Goal: Task Accomplishment & Management: Complete application form

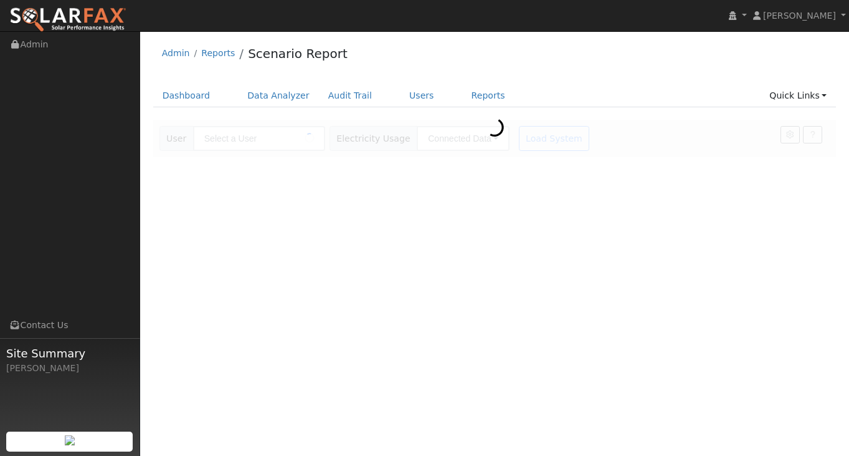
type input "[PERSON_NAME]"
type input "Southern California Edison"
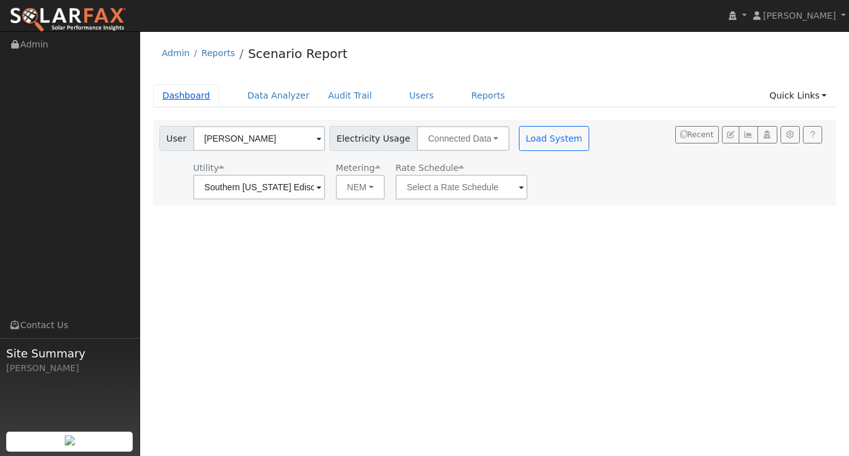
click at [193, 90] on link "Dashboard" at bounding box center [186, 95] width 67 height 23
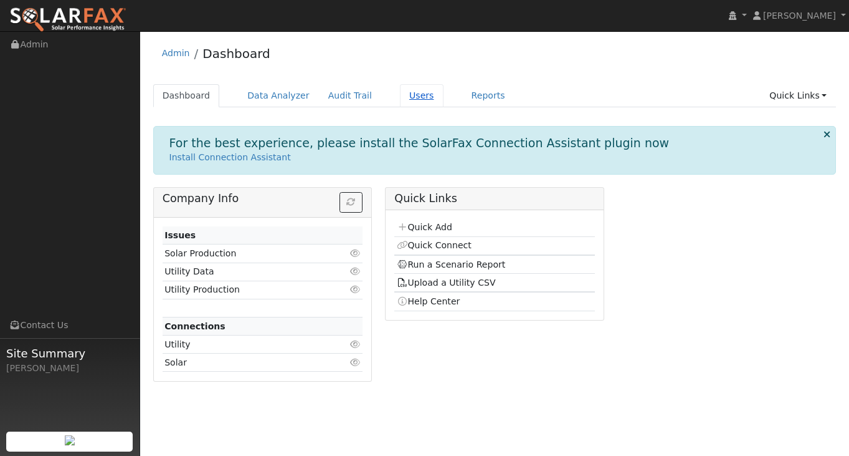
click at [411, 98] on link "Users" at bounding box center [422, 95] width 44 height 23
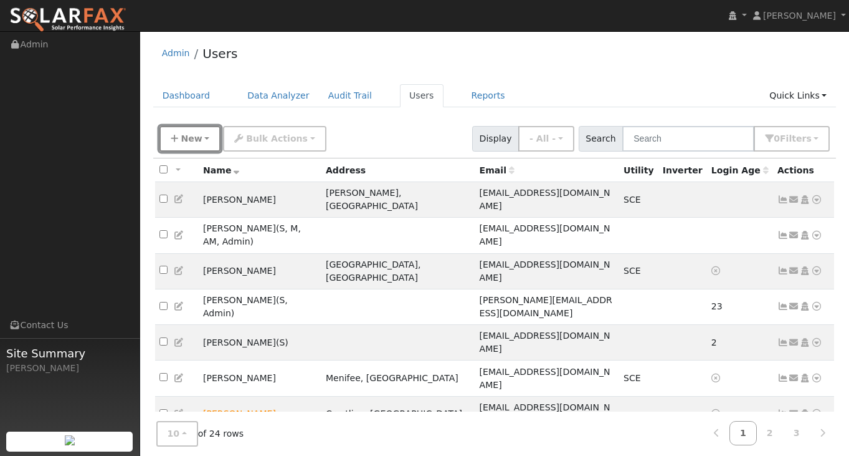
click at [183, 139] on span "New" at bounding box center [191, 138] width 21 height 10
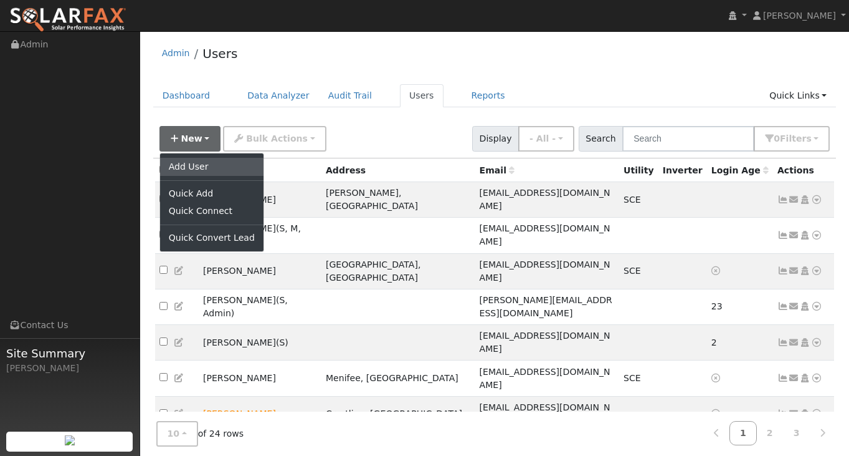
click at [193, 168] on link "Add User" at bounding box center [211, 166] width 103 height 17
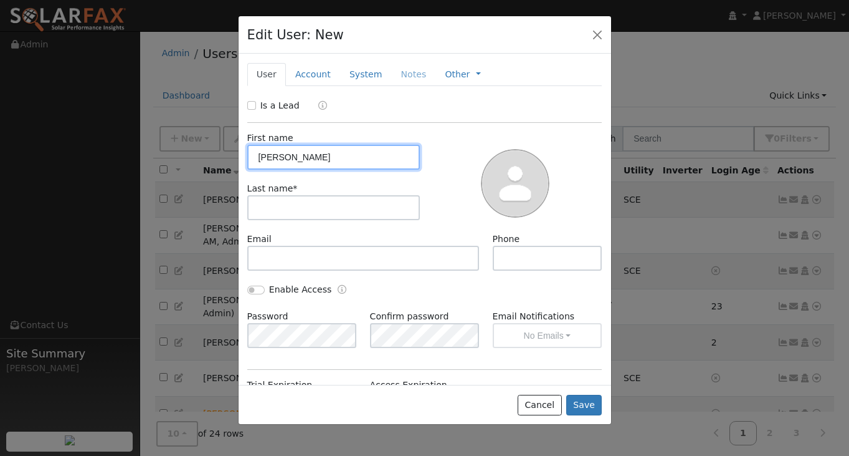
type input "Steven"
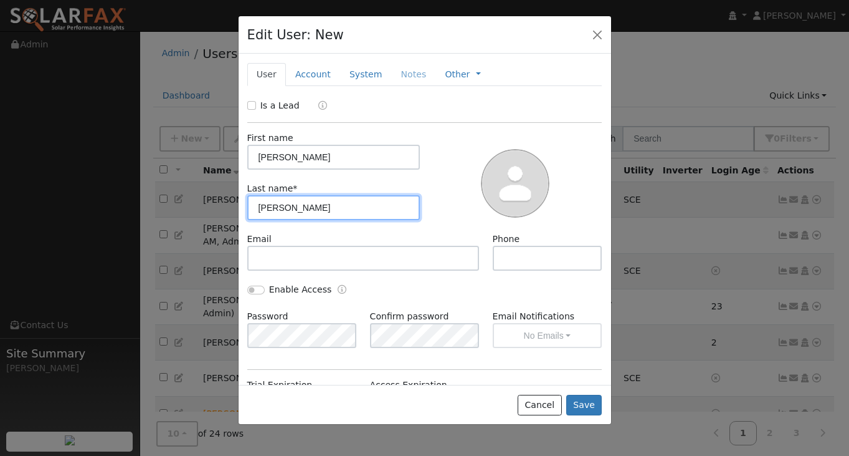
type input "Hernandez"
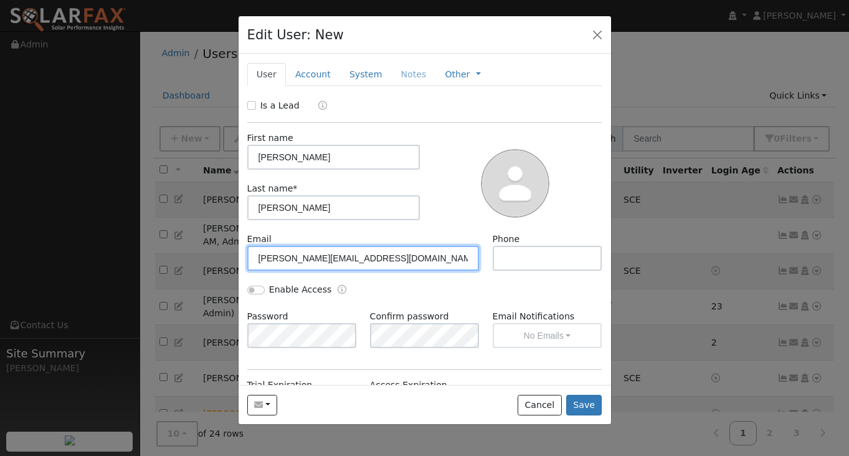
type input "steven@heliosenergyglobal.com"
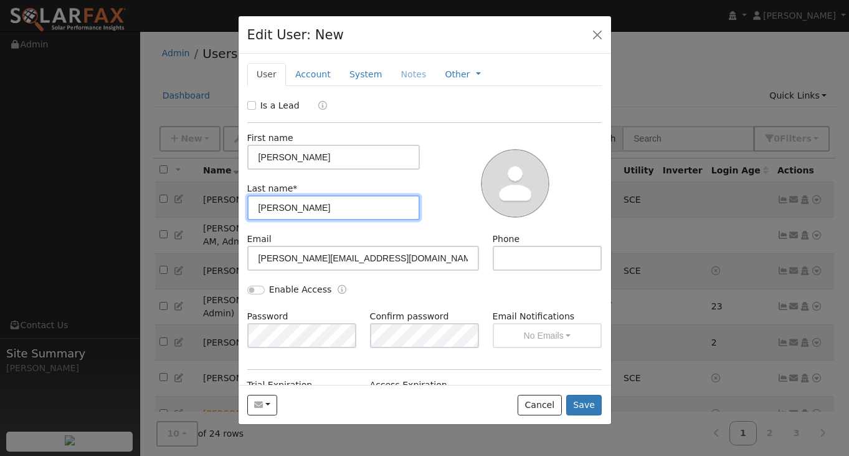
click at [256, 209] on input "Hernandez" at bounding box center [333, 207] width 173 height 25
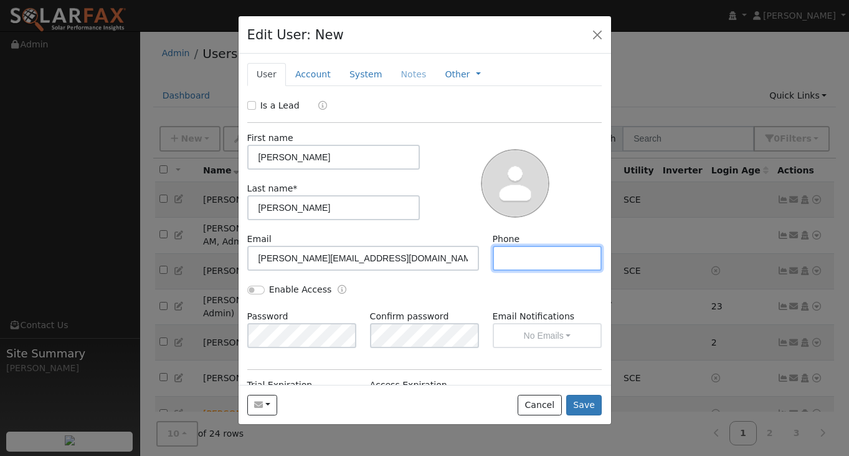
click at [500, 259] on input "text" at bounding box center [548, 258] width 110 height 25
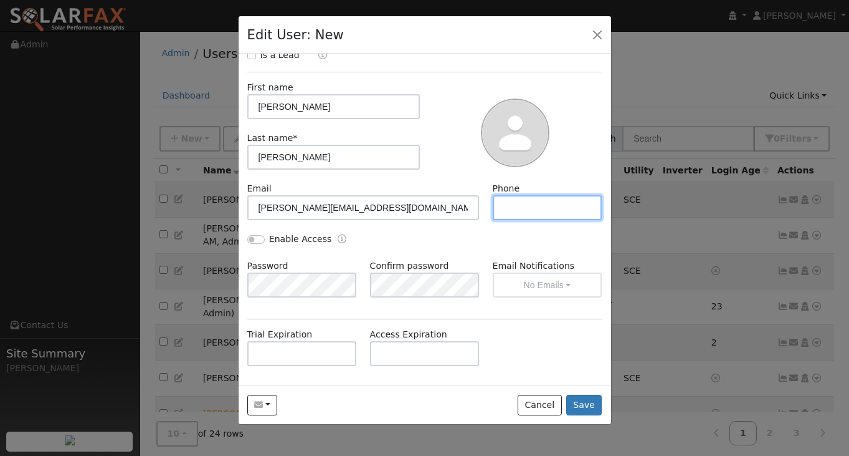
scroll to position [50, 0]
type input "7473886310"
click at [251, 237] on input "Enable Access" at bounding box center [255, 239] width 17 height 9
checkbox input "true"
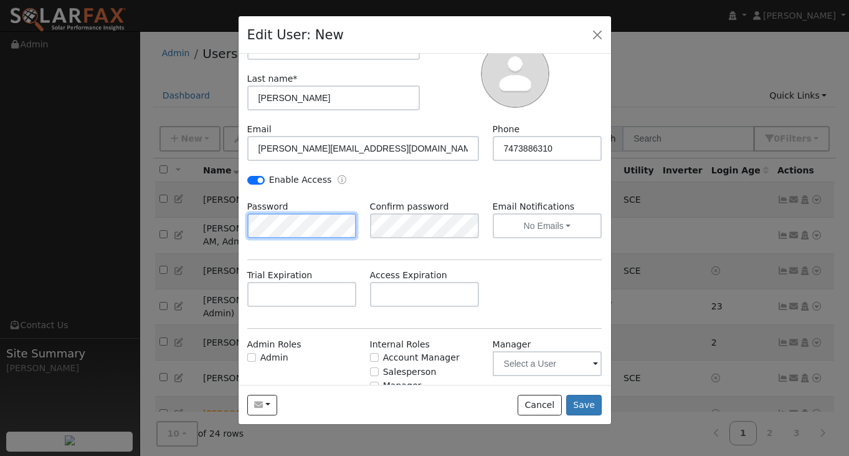
scroll to position [153, 0]
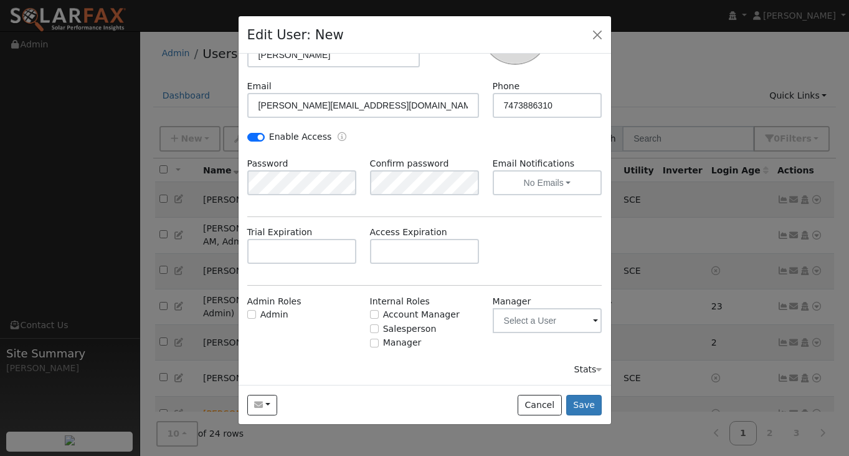
click at [371, 333] on div "Salesperson" at bounding box center [425, 328] width 110 height 13
click at [374, 328] on input "Salesperson" at bounding box center [374, 328] width 9 height 9
checkbox input "true"
click at [563, 318] on input "text" at bounding box center [548, 320] width 110 height 25
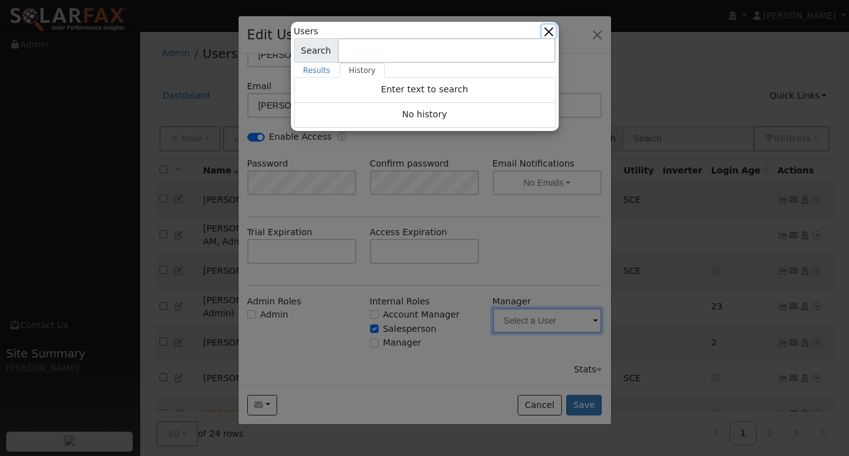
click at [550, 32] on button "button" at bounding box center [548, 31] width 13 height 13
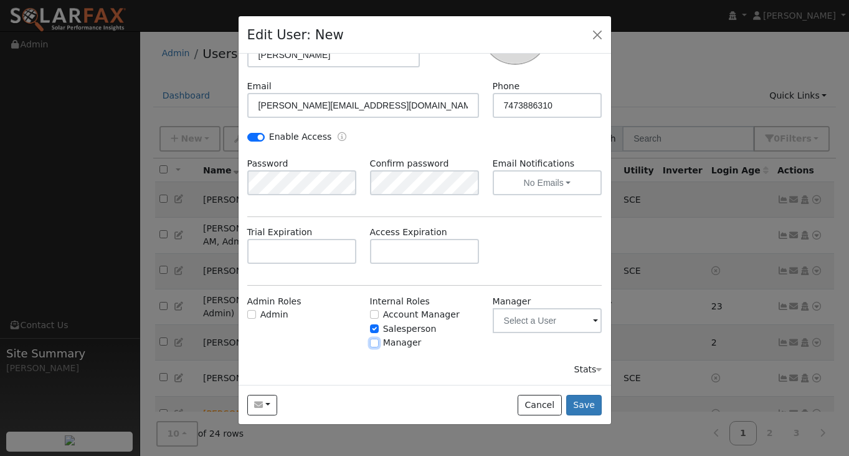
click at [373, 343] on input "Manager" at bounding box center [374, 342] width 9 height 9
click at [570, 323] on input "text" at bounding box center [548, 320] width 110 height 25
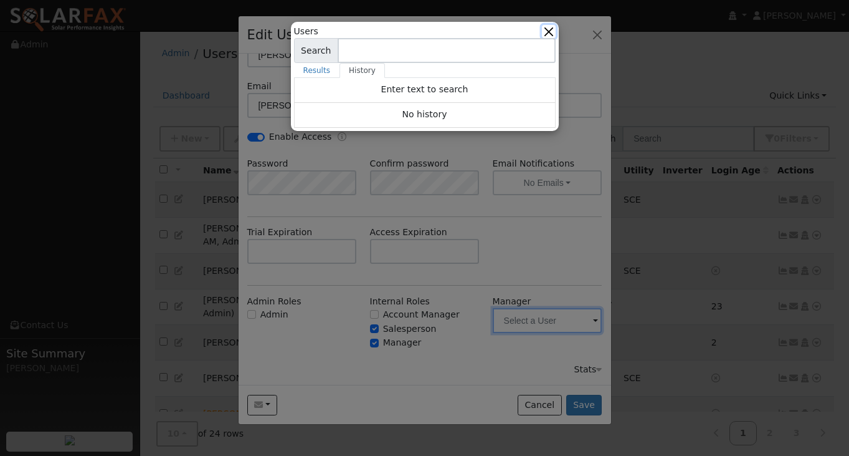
click at [553, 32] on button "button" at bounding box center [548, 31] width 13 height 13
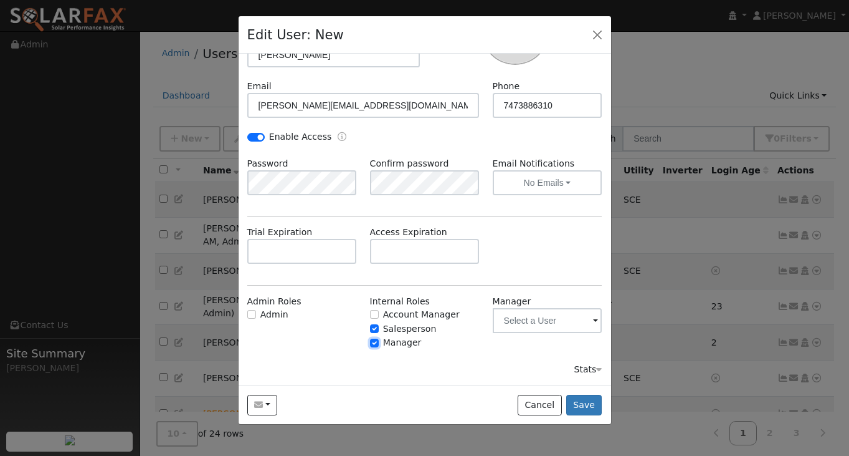
click at [374, 343] on input "Manager" at bounding box center [374, 342] width 9 height 9
checkbox input "false"
drag, startPoint x: 589, startPoint y: 409, endPoint x: 557, endPoint y: 355, distance: 62.6
click at [557, 355] on div "Edit User: New Select an Ac... New Account Nickname Cancel Create Are you sure …" at bounding box center [425, 220] width 374 height 409
click at [582, 404] on button "Save" at bounding box center [585, 405] width 36 height 21
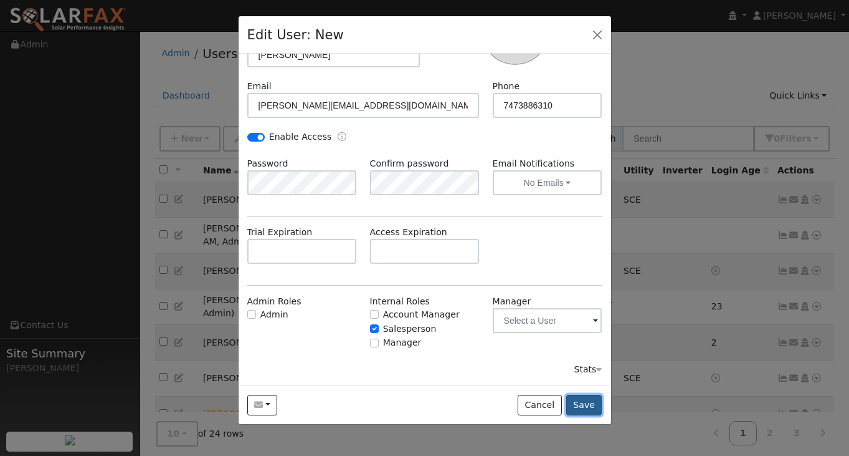
scroll to position [0, 0]
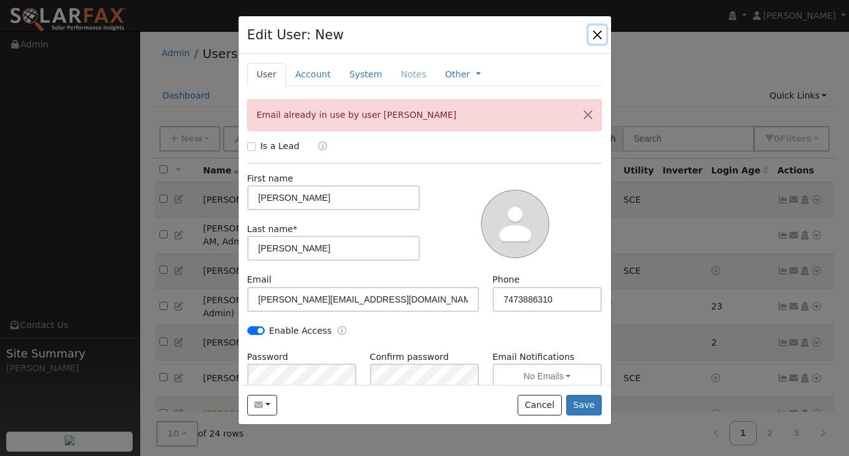
click at [595, 32] on button "button" at bounding box center [597, 34] width 17 height 17
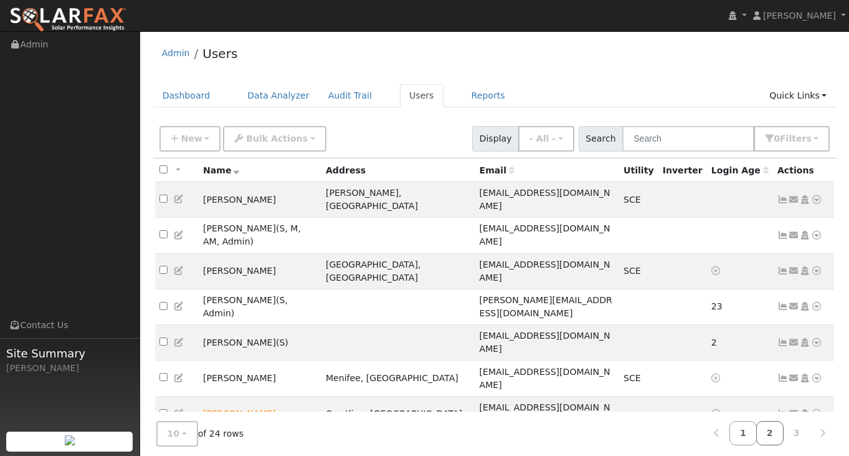
click at [768, 435] on link "2" at bounding box center [770, 433] width 27 height 24
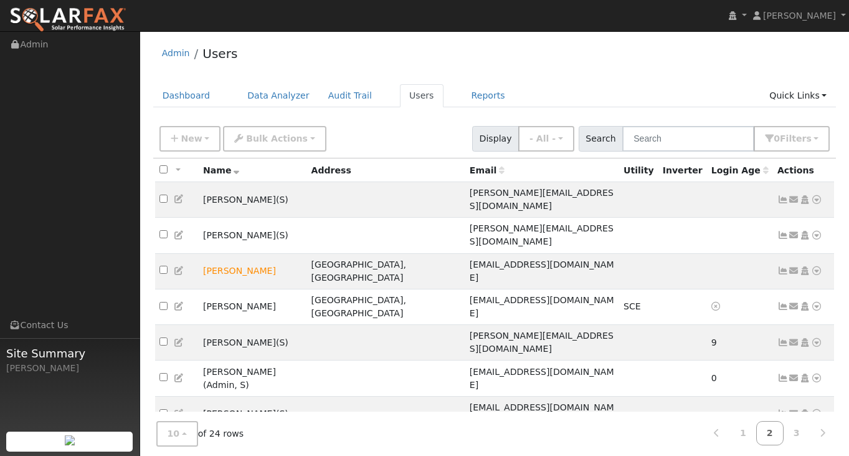
scroll to position [27, 0]
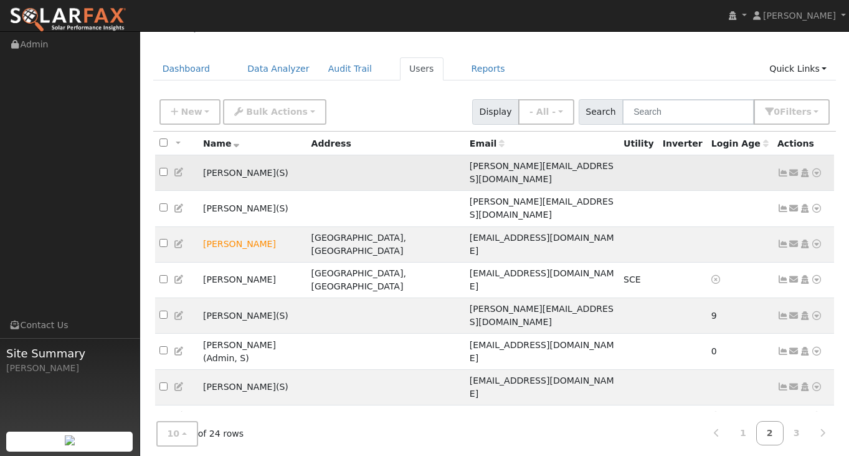
click at [815, 168] on icon at bounding box center [816, 172] width 11 height 9
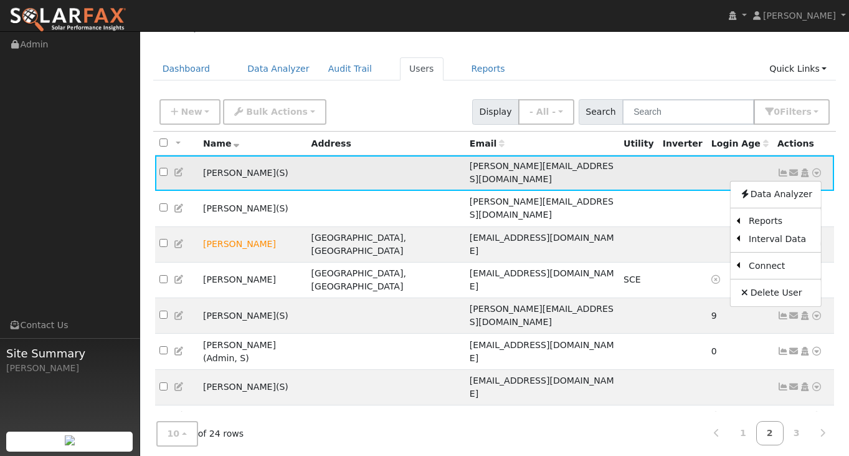
click at [164, 170] on input "checkbox" at bounding box center [164, 172] width 8 height 8
checkbox input "true"
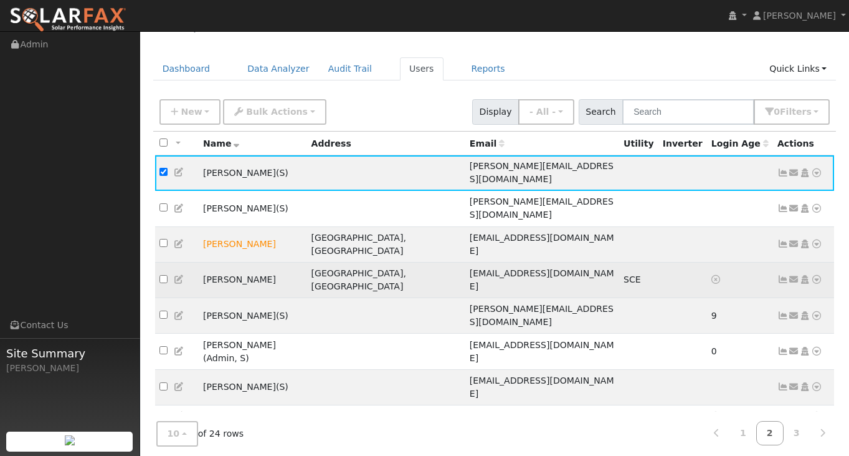
scroll to position [0, 0]
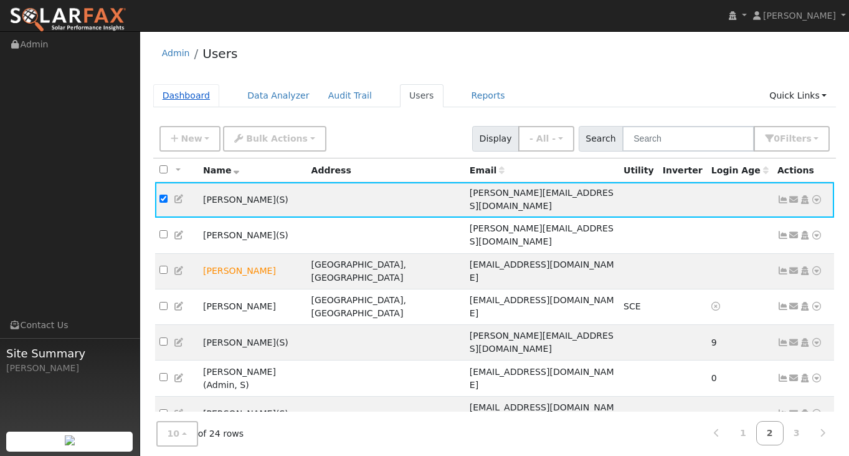
click at [189, 99] on link "Dashboard" at bounding box center [186, 95] width 67 height 23
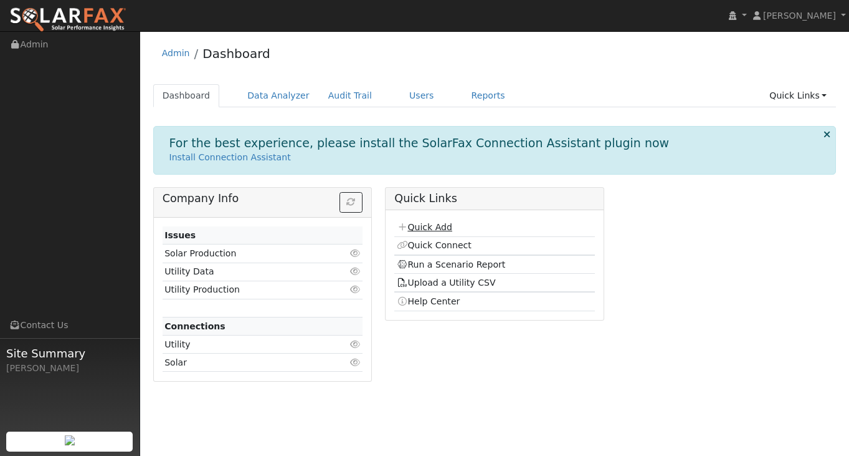
click at [418, 229] on link "Quick Add" at bounding box center [424, 227] width 55 height 10
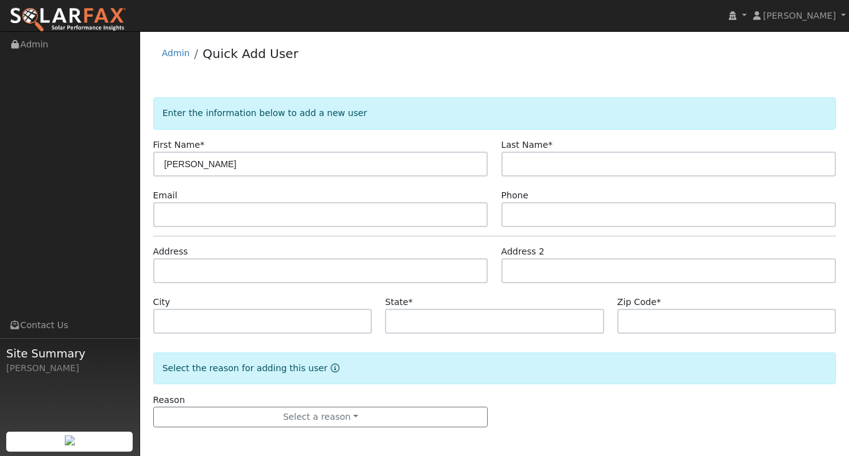
type input "Joseph"
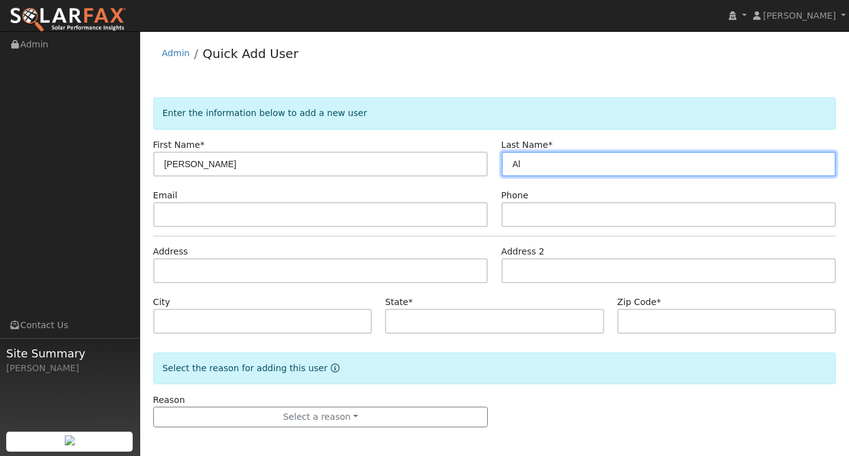
type input "A"
type input "y"
type input "Yellen"
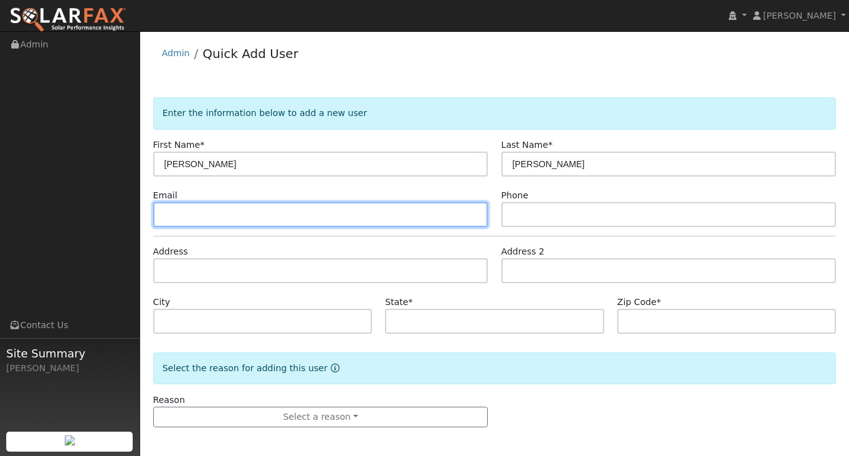
click at [198, 226] on input "text" at bounding box center [320, 214] width 335 height 25
type input "yellenjoseph@gmail.com"
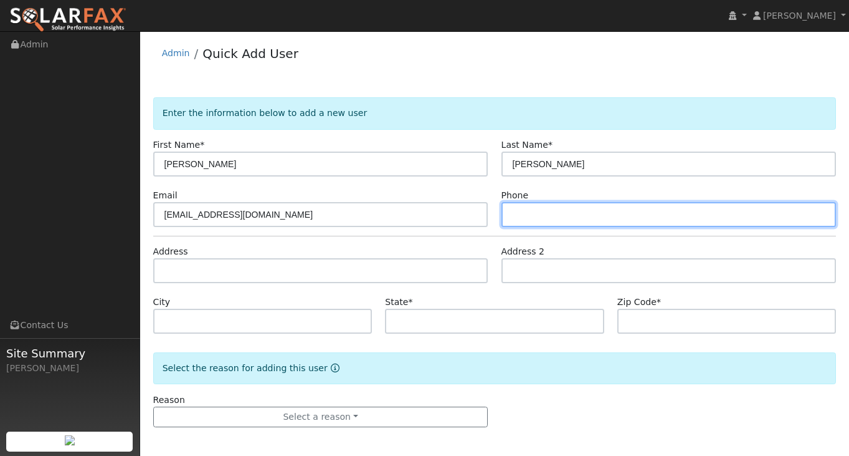
click at [550, 214] on input "text" at bounding box center [669, 214] width 335 height 25
type input "8185156114"
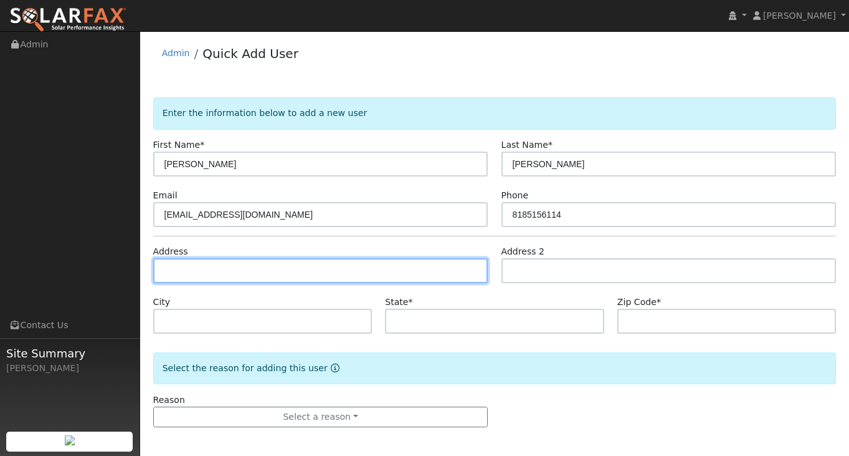
click at [317, 275] on input "text" at bounding box center [320, 270] width 335 height 25
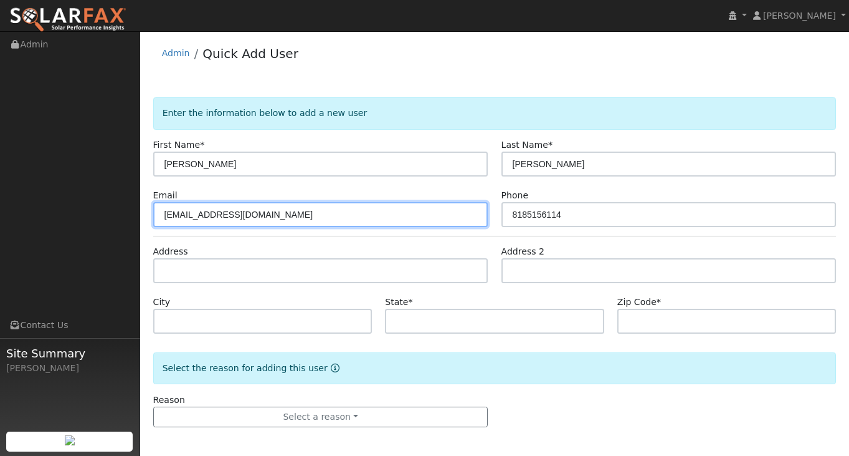
click at [208, 221] on input "yellenjoseph@gmail.com" at bounding box center [320, 214] width 335 height 25
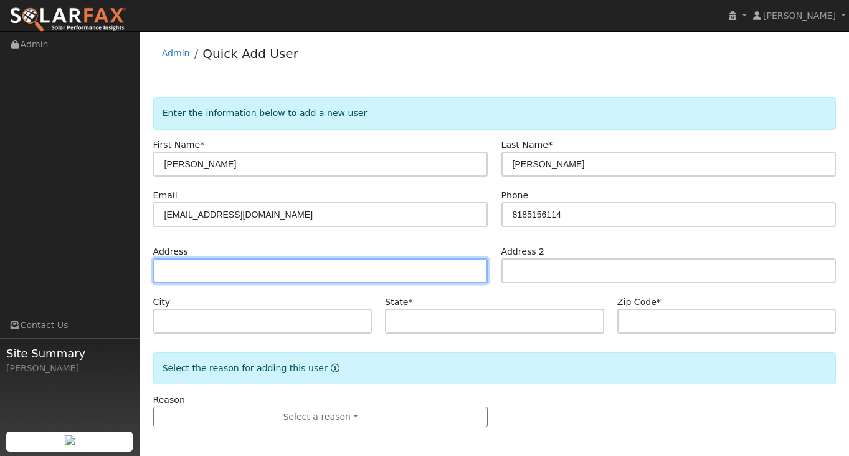
click at [208, 273] on input "text" at bounding box center [320, 270] width 335 height 25
type input "[STREET_ADDRESS][PERSON_NAME]"
type input "Santa Clarita"
type input "CA"
type input "91354"
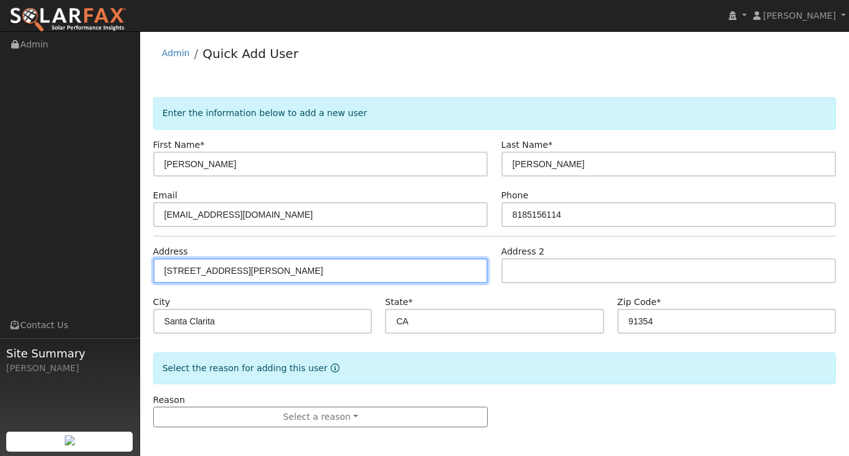
scroll to position [2, 0]
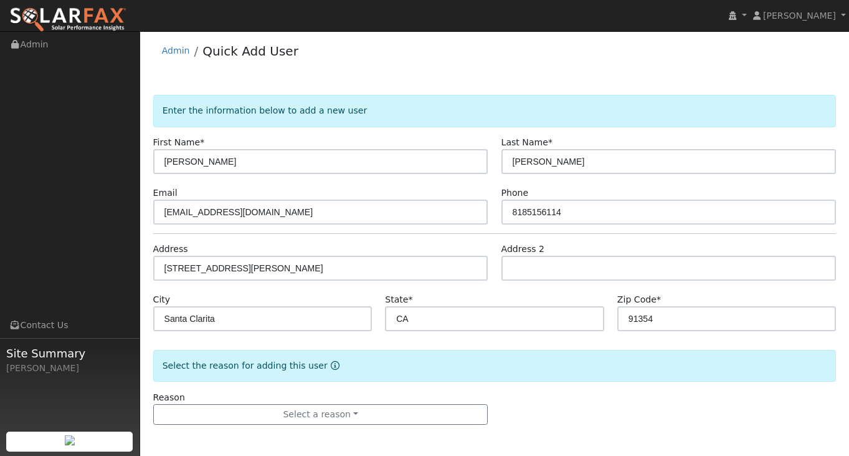
click at [558, 360] on div "Select the reason for adding this user" at bounding box center [495, 366] width 684 height 32
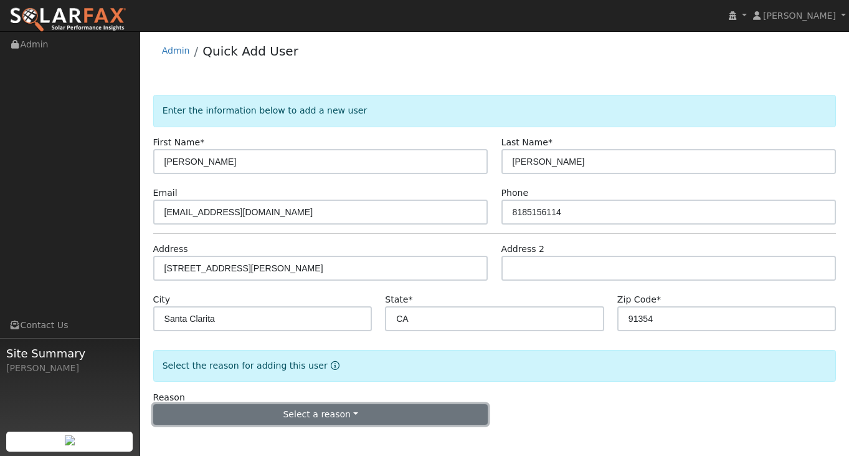
click at [341, 423] on button "Select a reason" at bounding box center [320, 414] width 335 height 21
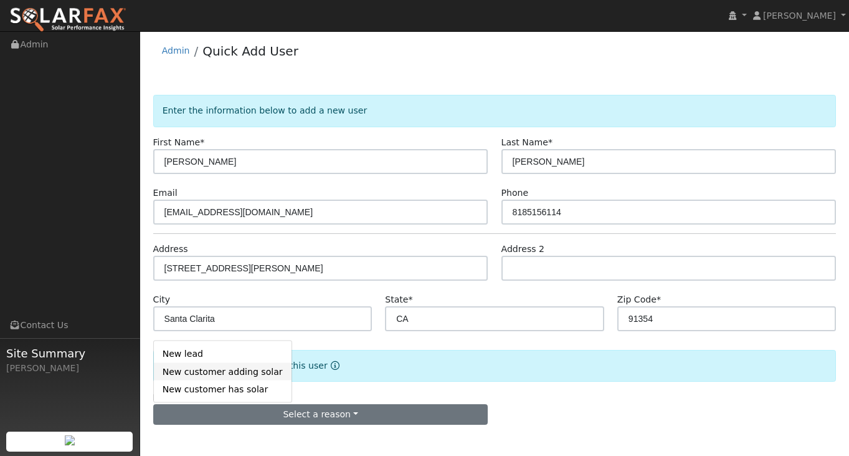
click at [224, 369] on link "New customer adding solar" at bounding box center [223, 371] width 138 height 17
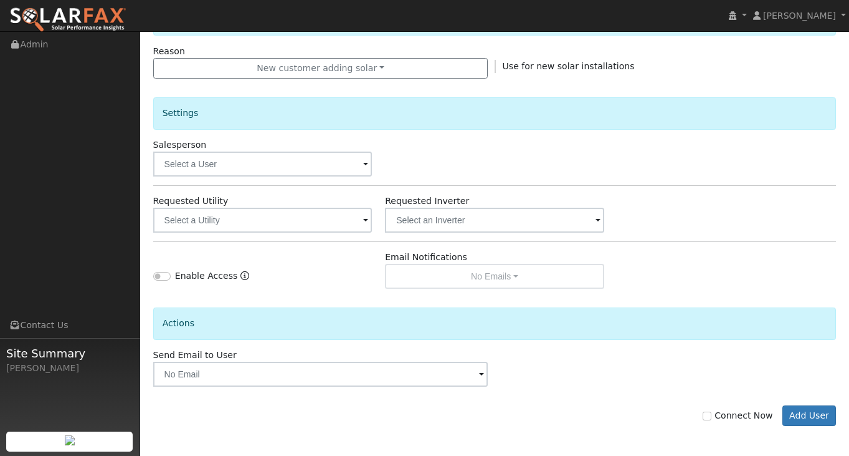
scroll to position [350, 0]
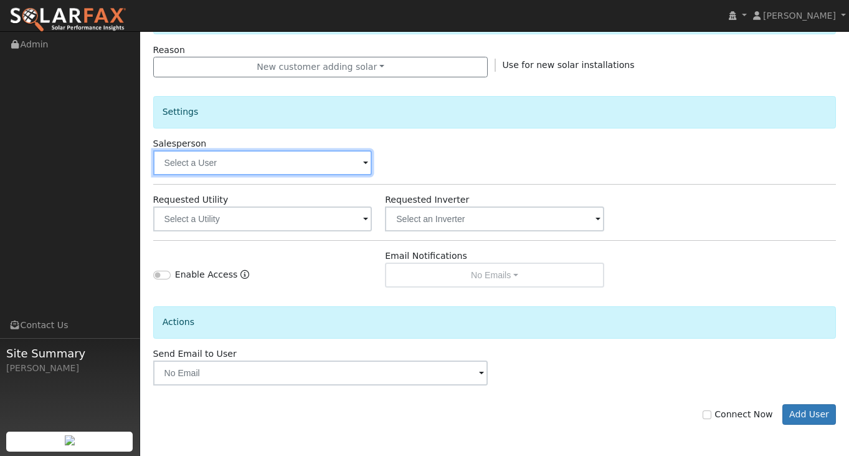
click at [350, 168] on input "text" at bounding box center [262, 162] width 219 height 25
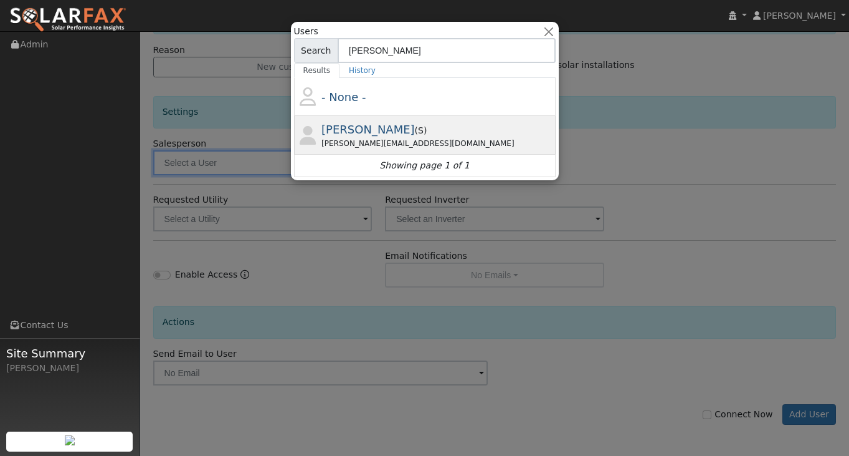
type input "steven"
click at [386, 139] on div "Steven@heliosenergyglobal.com" at bounding box center [437, 143] width 231 height 11
type input "Steven Hernandez"
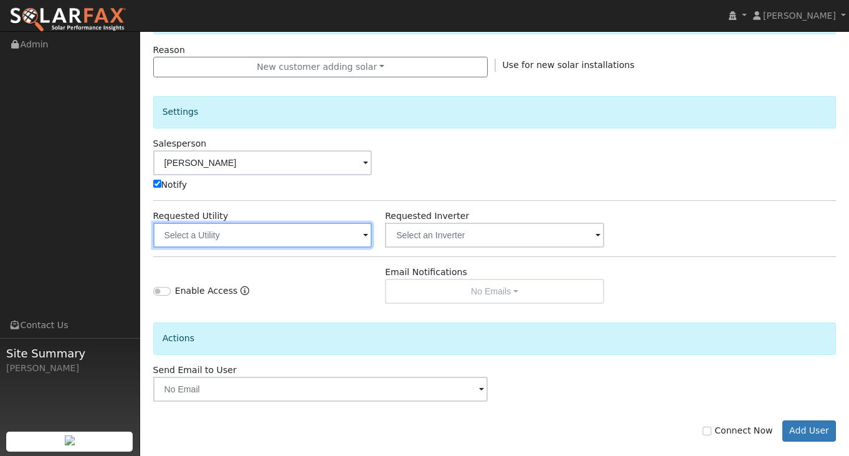
click at [244, 237] on input "text" at bounding box center [262, 234] width 219 height 25
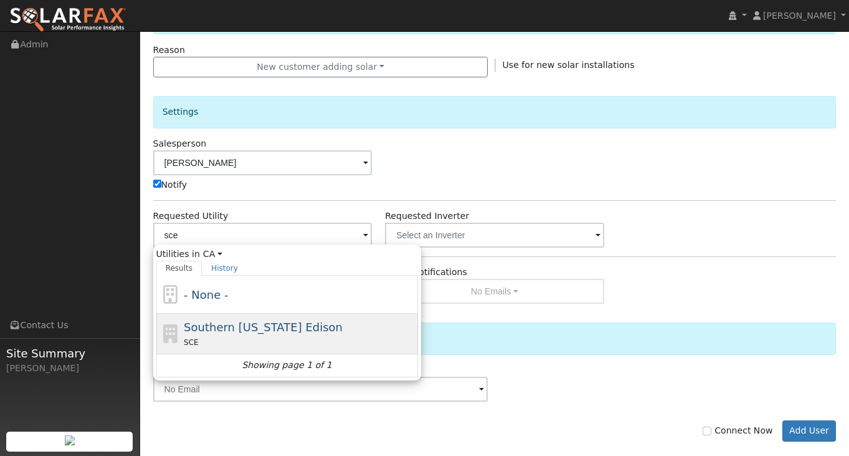
click at [237, 340] on div "SCE" at bounding box center [299, 341] width 231 height 13
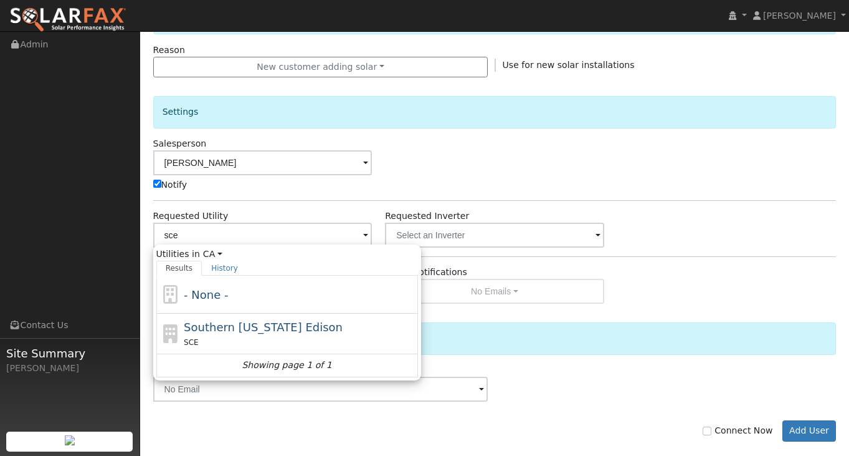
type input "Southern [US_STATE] Edison"
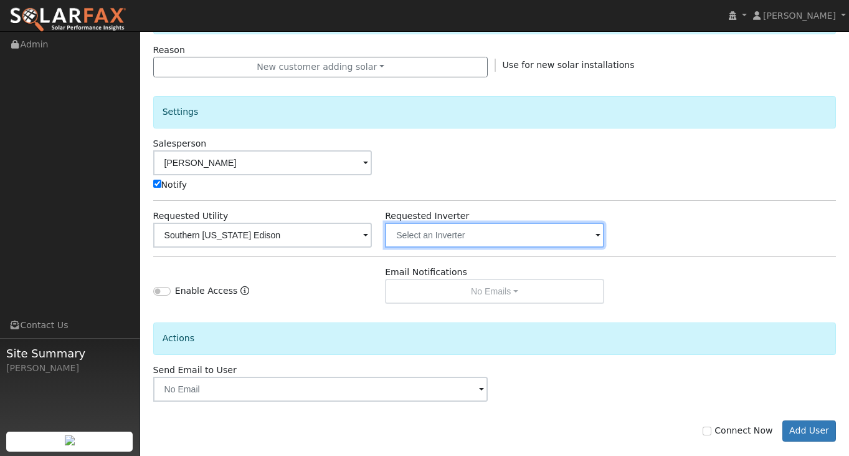
click at [373, 236] on input "text" at bounding box center [262, 234] width 219 height 25
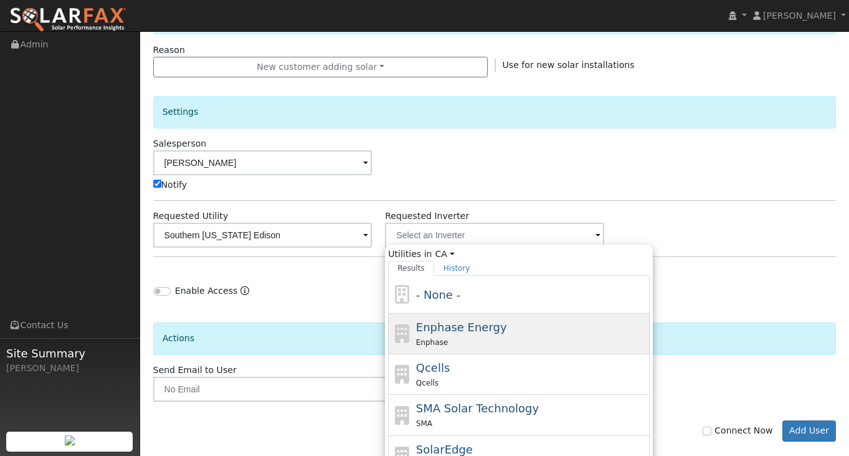
click at [496, 327] on span "Enphase Energy" at bounding box center [461, 326] width 91 height 13
type input "Enphase Energy"
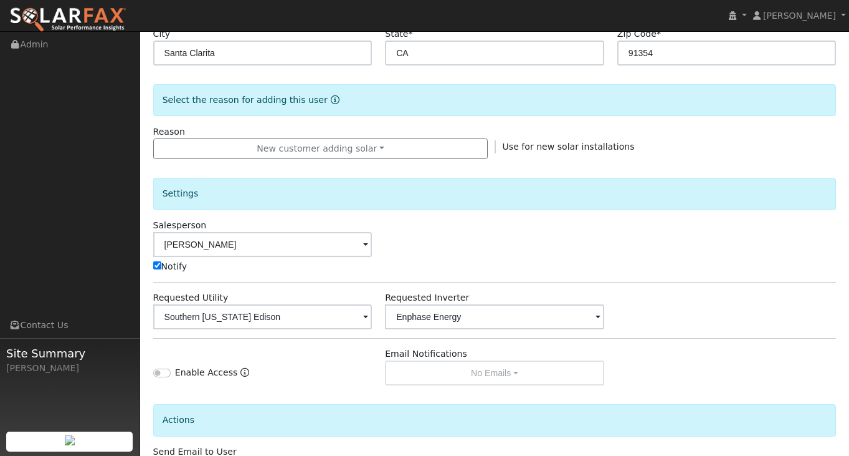
scroll to position [366, 0]
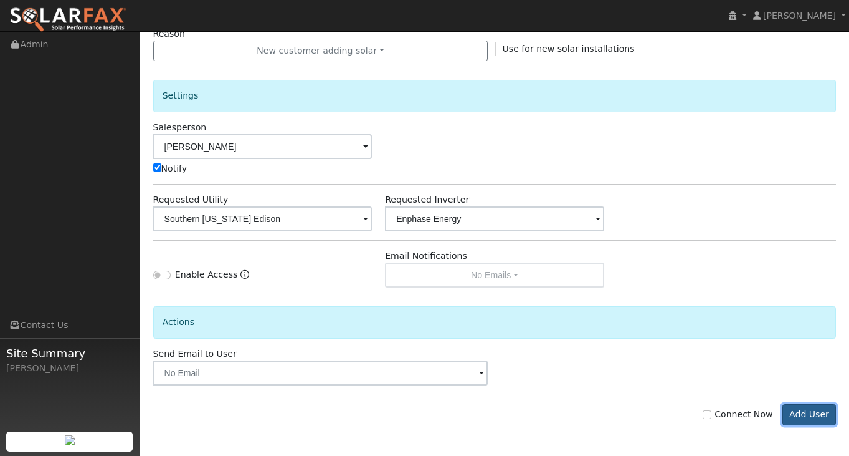
click at [794, 416] on button "Add User" at bounding box center [810, 414] width 54 height 21
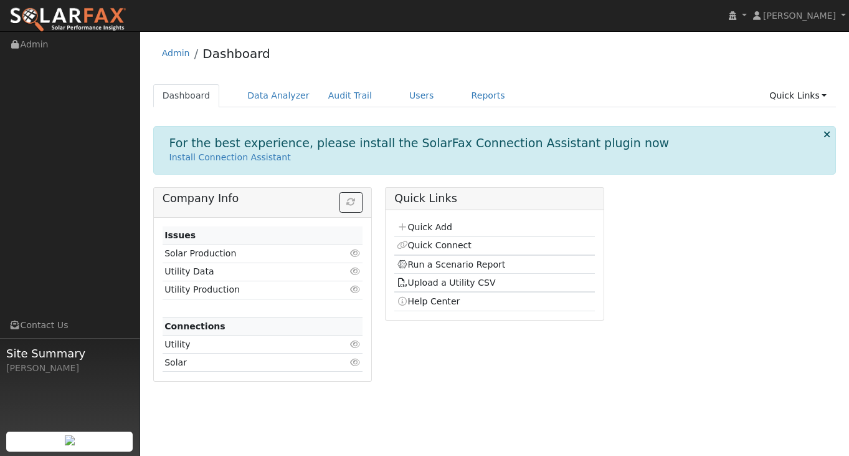
click at [434, 92] on ul "Dashboard Data Analyzer Audit Trail Users Reports Quick Links Quick Add Quick C…" at bounding box center [495, 95] width 684 height 23
click at [401, 95] on link "Users" at bounding box center [422, 95] width 44 height 23
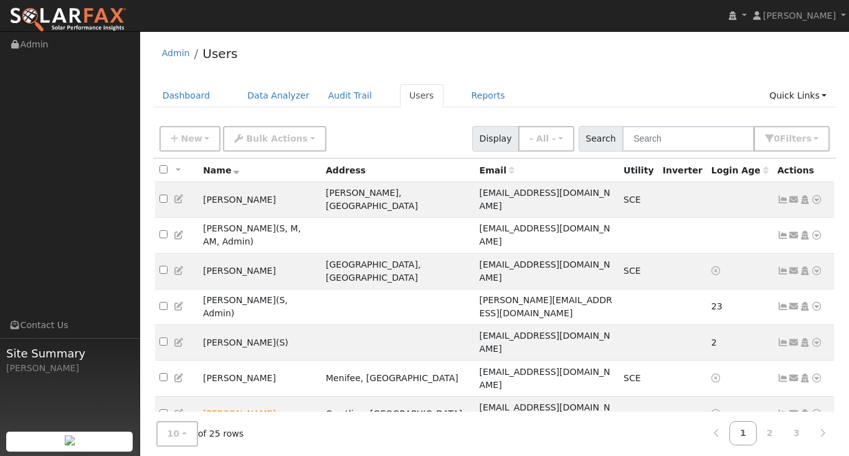
scroll to position [27, 0]
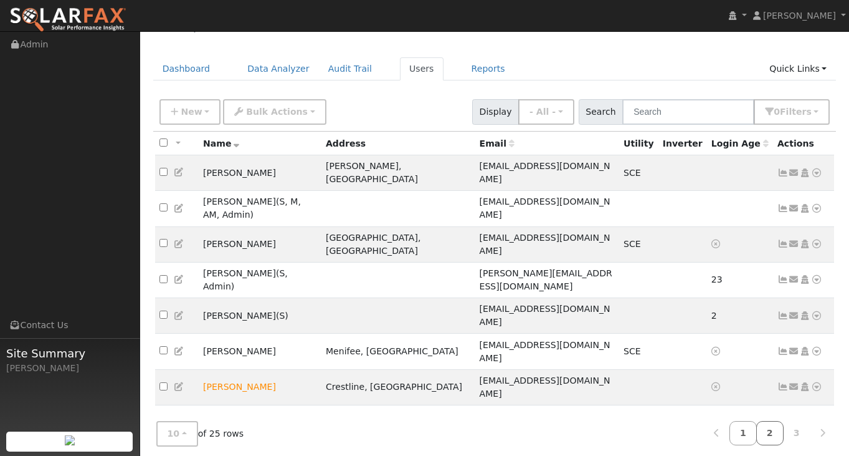
click at [772, 421] on link "2" at bounding box center [770, 433] width 27 height 24
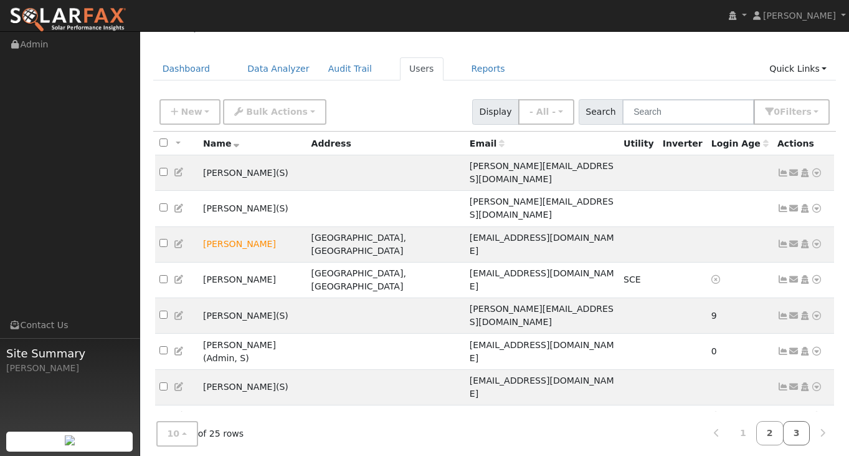
click at [796, 427] on link "3" at bounding box center [796, 433] width 27 height 24
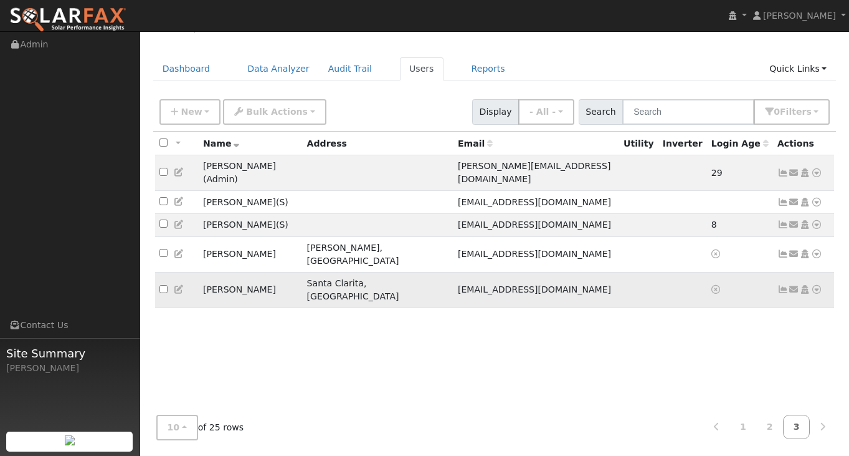
click at [816, 285] on icon at bounding box center [816, 289] width 11 height 9
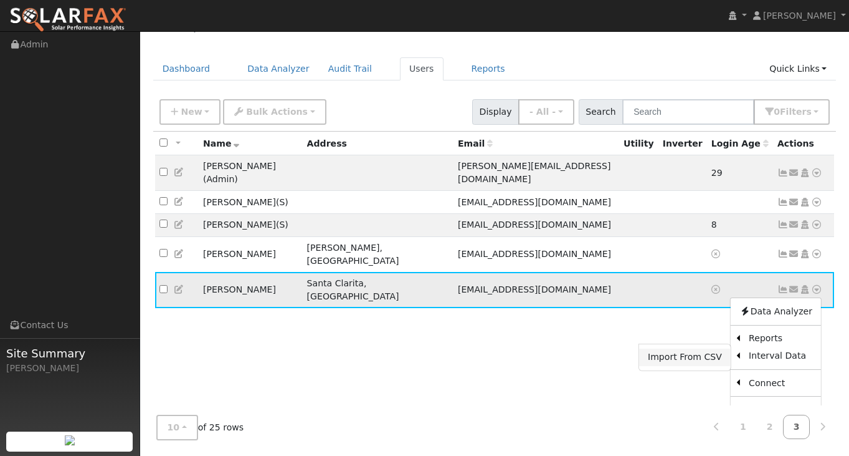
click at [705, 348] on link "Import From CSV" at bounding box center [685, 356] width 92 height 17
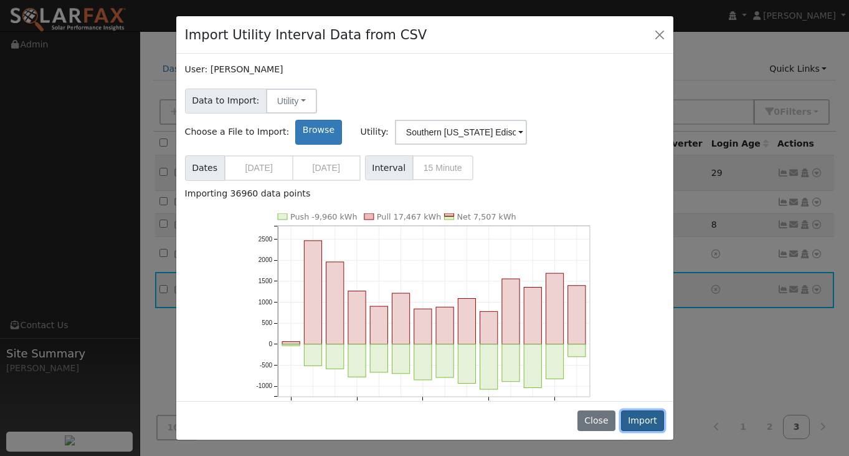
click at [640, 424] on button "Import" at bounding box center [643, 420] width 44 height 21
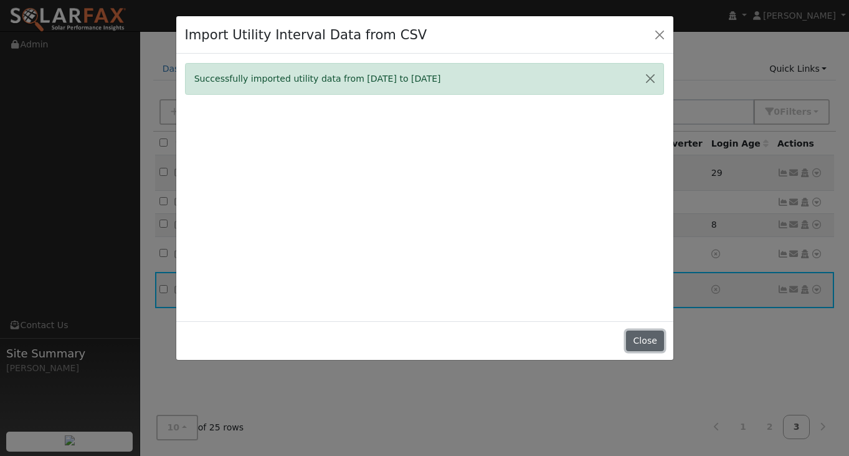
click at [647, 341] on button "Close" at bounding box center [645, 340] width 38 height 21
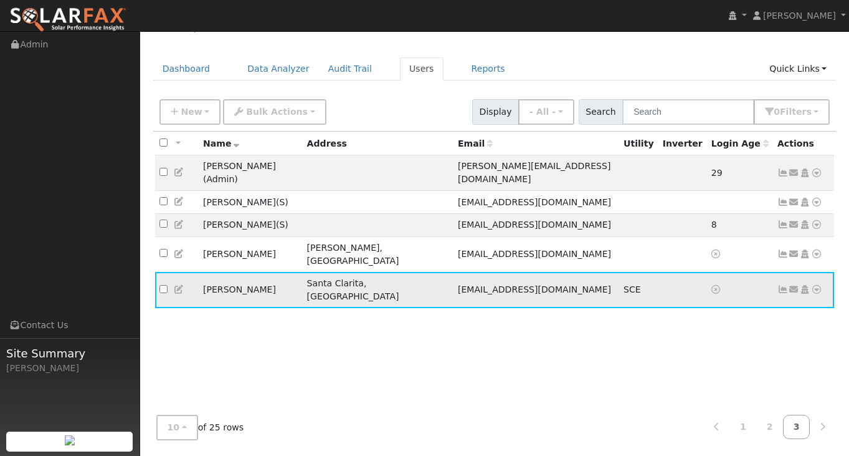
click at [813, 285] on icon at bounding box center [816, 289] width 11 height 9
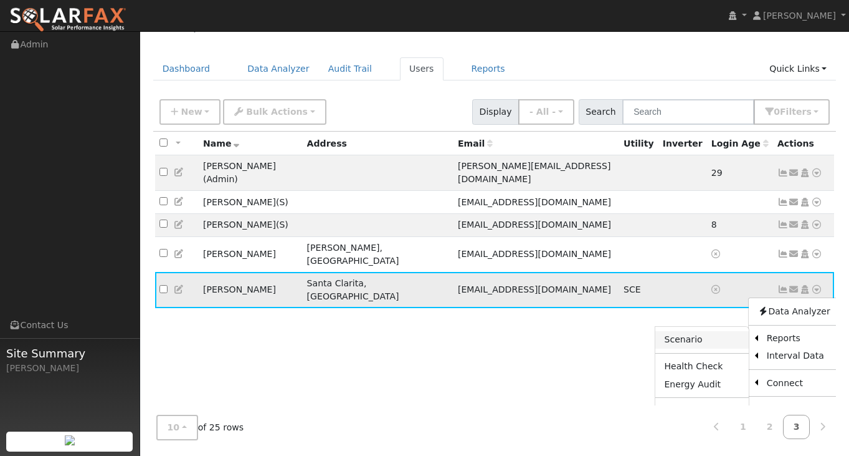
click at [695, 331] on link "Scenario" at bounding box center [702, 339] width 93 height 17
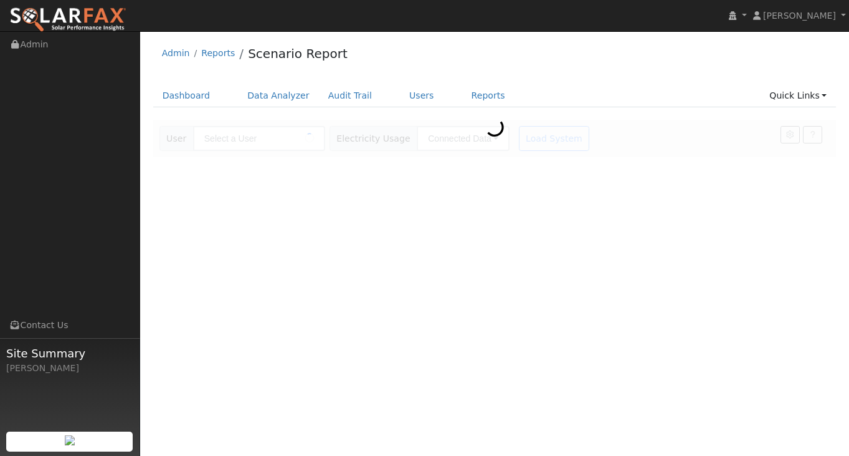
type input "[PERSON_NAME]"
type input "Southern [US_STATE] Edison"
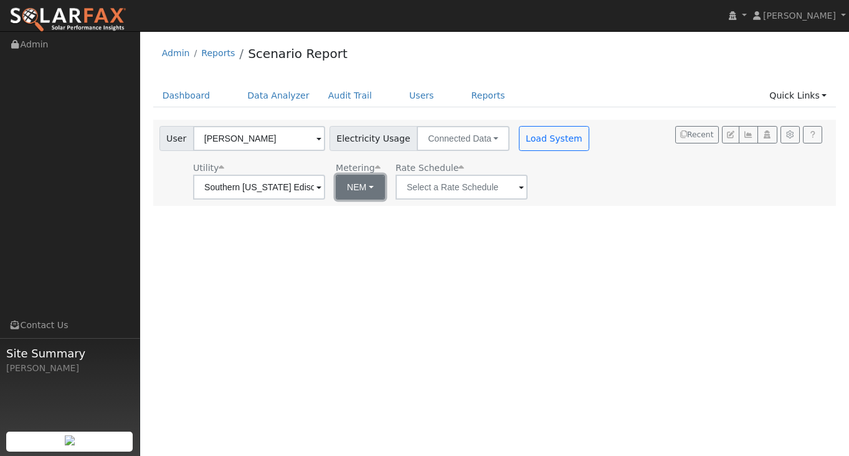
click at [348, 188] on button "NEM" at bounding box center [360, 187] width 49 height 25
click at [351, 241] on link "NBT" at bounding box center [368, 232] width 87 height 17
type input "TOU-D-PRIME"
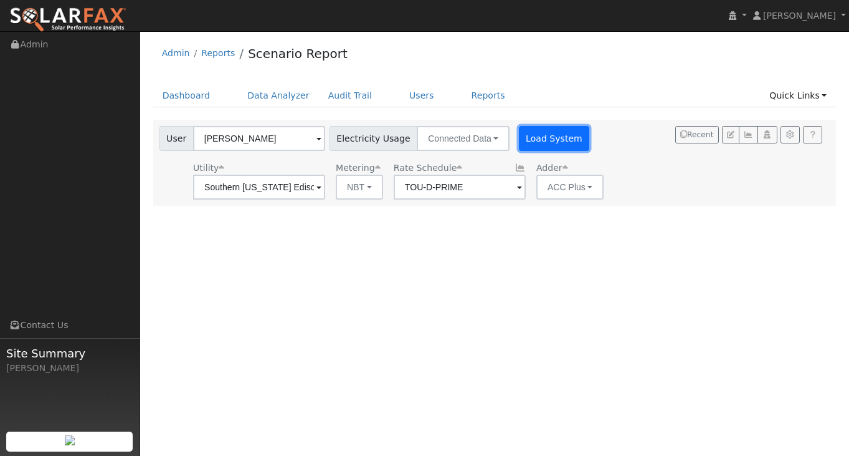
click at [547, 138] on button "Load System" at bounding box center [554, 138] width 71 height 25
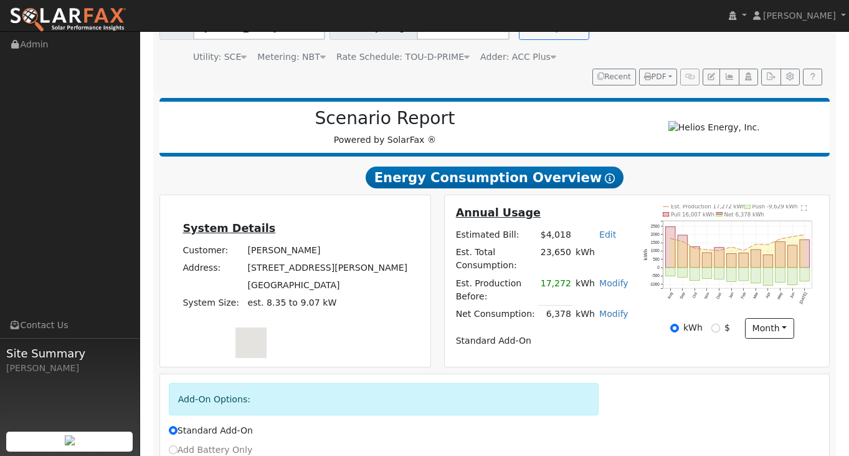
scroll to position [137, 0]
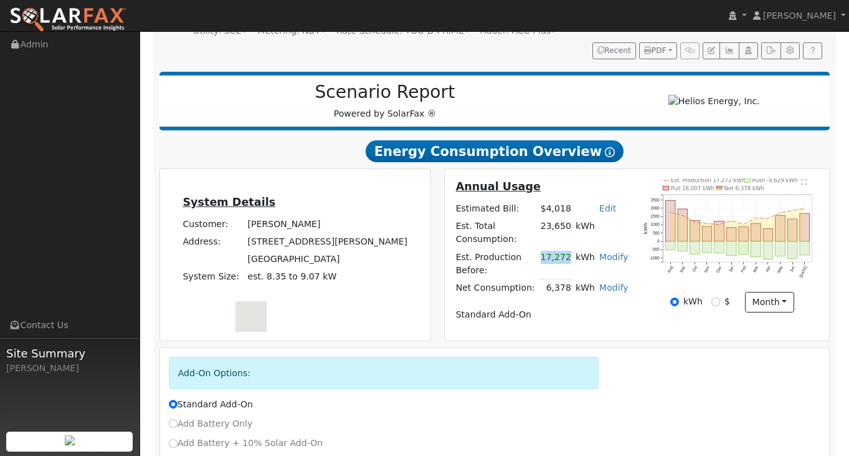
drag, startPoint x: 547, startPoint y: 242, endPoint x: 574, endPoint y: 244, distance: 26.8
click at [573, 248] on td "17,272" at bounding box center [555, 263] width 35 height 31
drag, startPoint x: 573, startPoint y: 207, endPoint x: 543, endPoint y: 207, distance: 30.5
click at [543, 218] on td "23,650" at bounding box center [555, 233] width 35 height 31
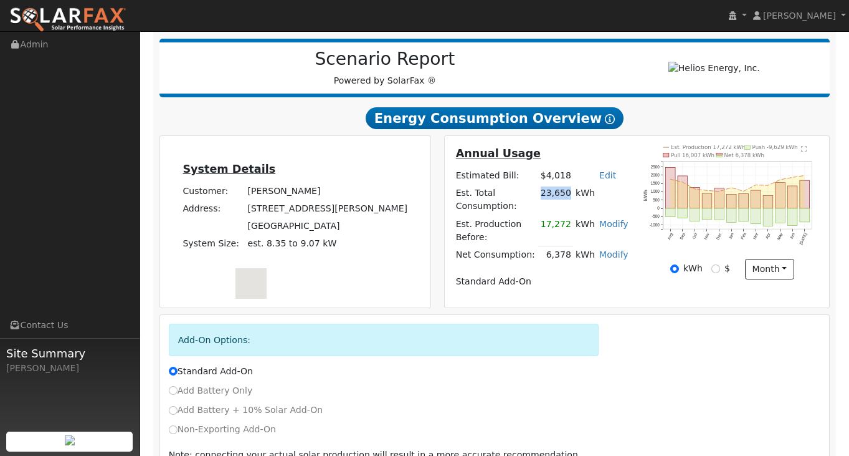
scroll to position [180, 0]
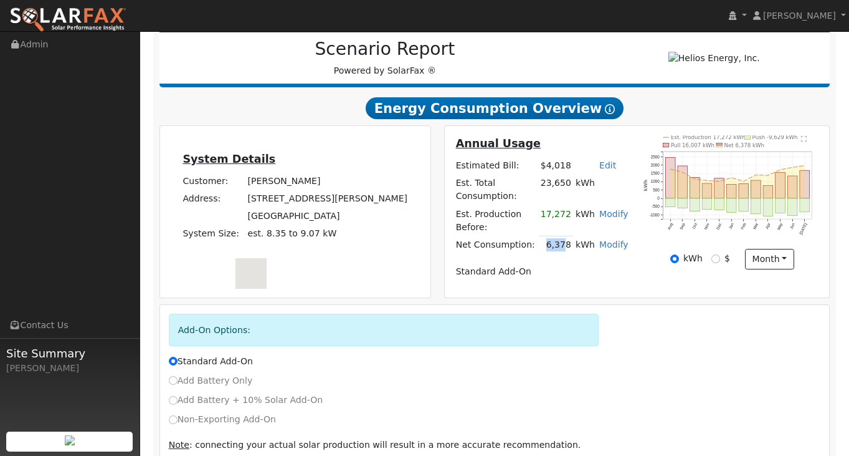
drag, startPoint x: 571, startPoint y: 228, endPoint x: 537, endPoint y: 228, distance: 34.3
click at [537, 236] on tr "Net Consumption: 6,378 kWh Modify Add Consumption Remove Existing Solar System …" at bounding box center [542, 245] width 177 height 18
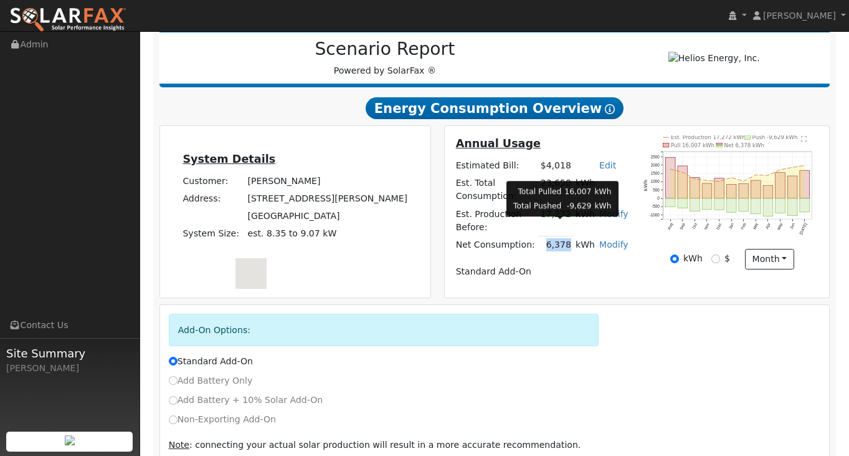
drag, startPoint x: 574, startPoint y: 227, endPoint x: 550, endPoint y: 227, distance: 23.7
click at [550, 236] on td "6,378" at bounding box center [555, 245] width 35 height 18
click at [556, 236] on td "6,378" at bounding box center [555, 245] width 35 height 18
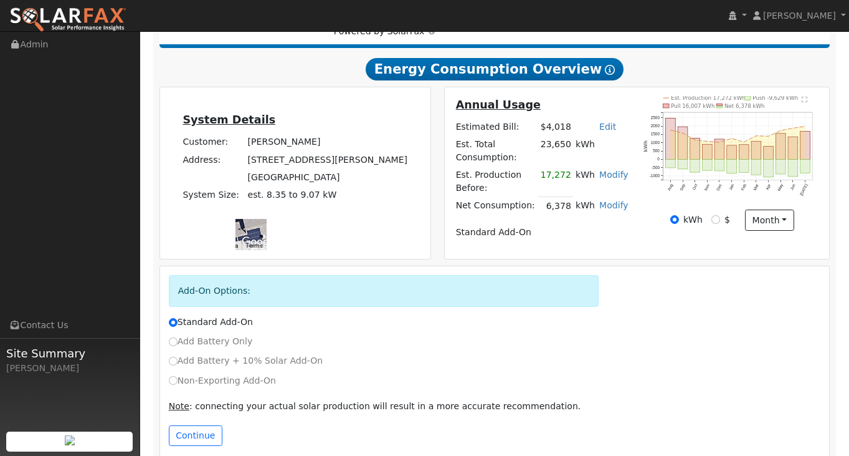
scroll to position [203, 0]
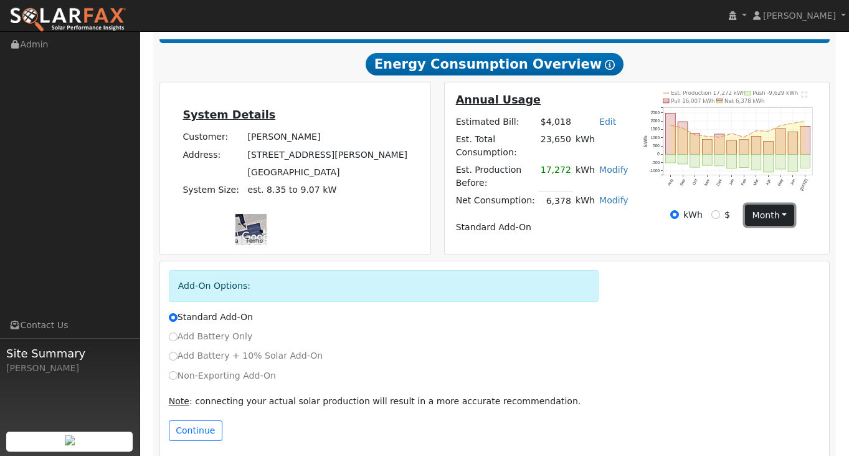
click at [775, 216] on button "month" at bounding box center [769, 214] width 49 height 21
click at [820, 206] on icon "Est. Production 17,272 kWh Push -9,629 kWh Pull 16,007 kWh Net 6,378 kWh Aug Se…" at bounding box center [732, 149] width 177 height 116
click at [804, 97] on text "" at bounding box center [806, 94] width 6 height 6
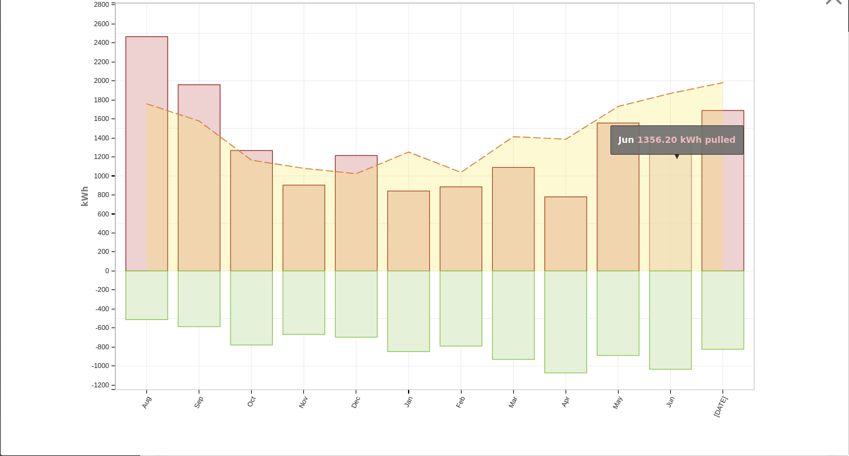
scroll to position [0, 0]
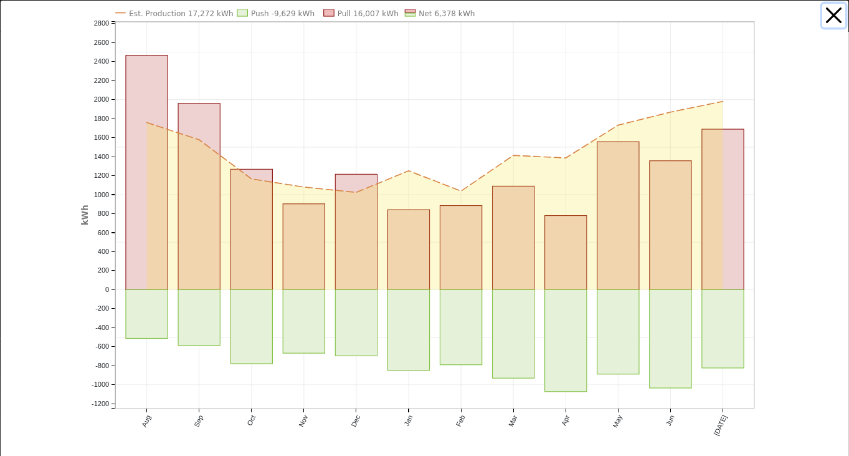
click at [833, 21] on button "button" at bounding box center [835, 16] width 24 height 24
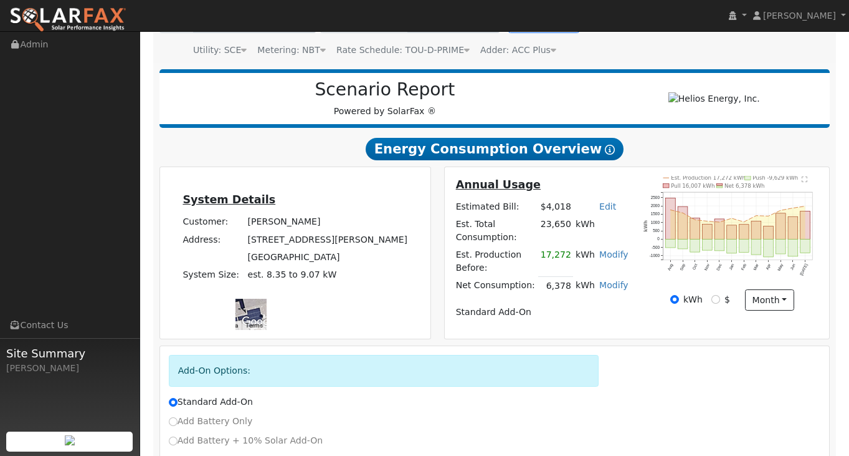
scroll to position [120, 0]
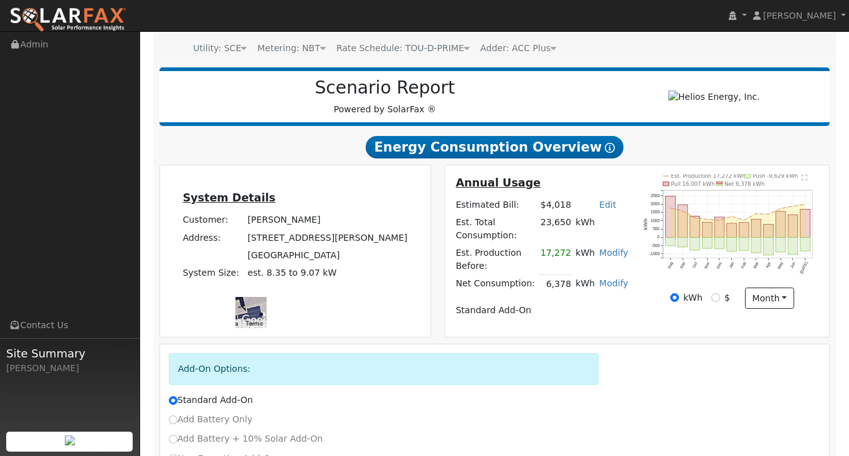
click at [803, 180] on text "" at bounding box center [806, 177] width 6 height 6
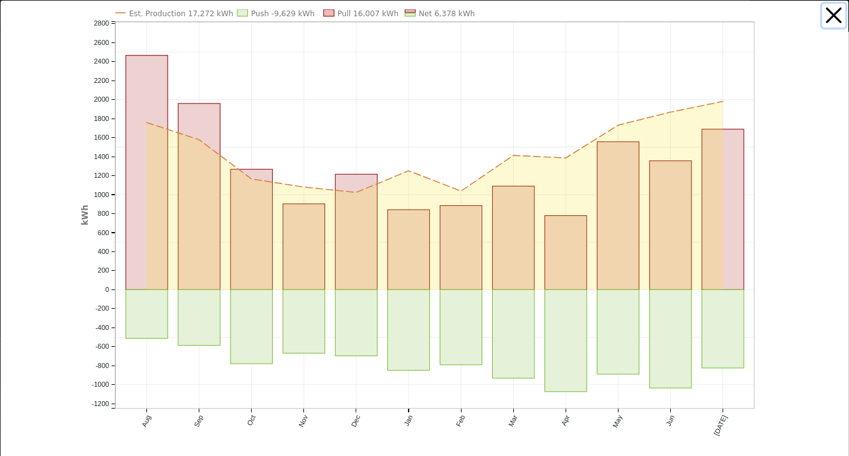
click at [836, 13] on button "button" at bounding box center [835, 16] width 24 height 24
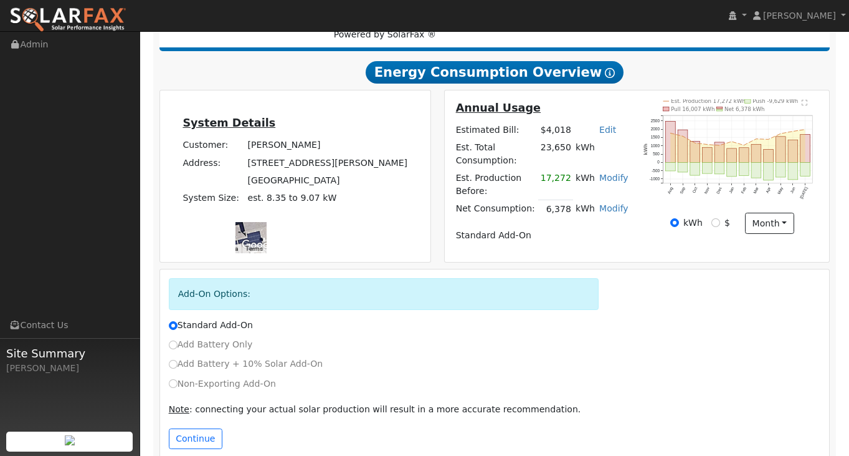
scroll to position [221, 0]
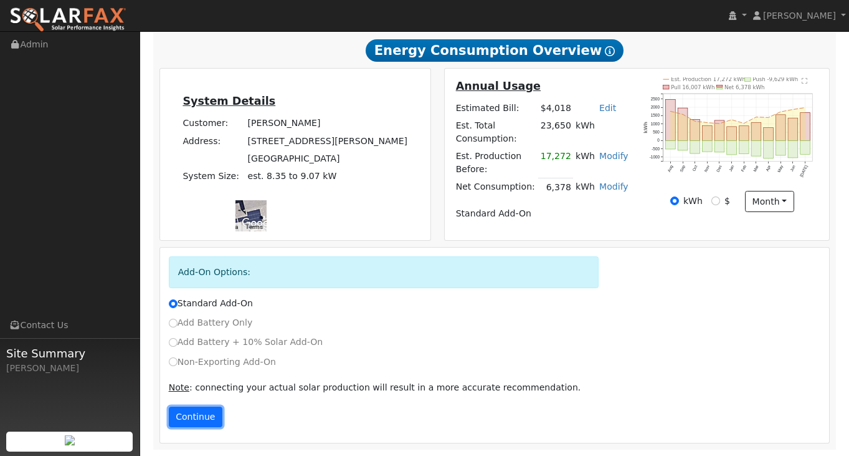
click at [202, 416] on button "Continue" at bounding box center [196, 416] width 54 height 21
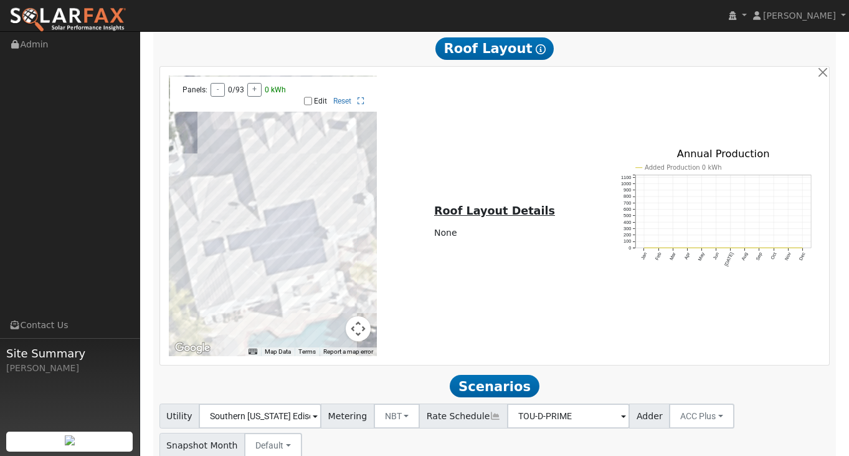
scroll to position [798, 0]
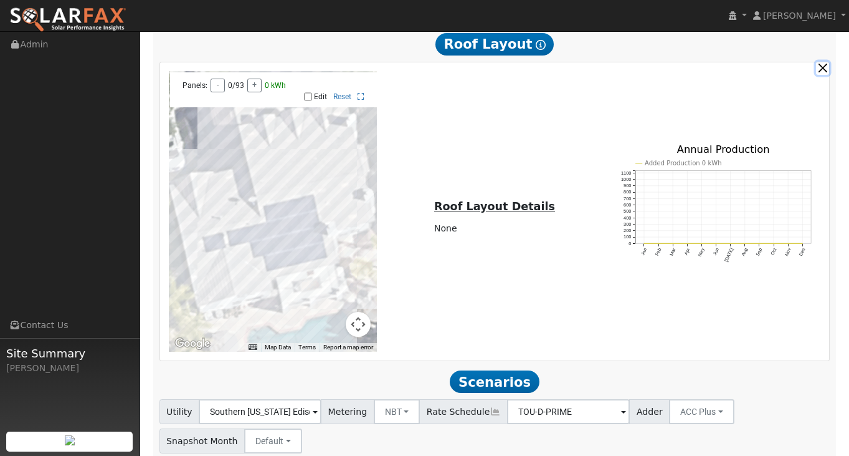
click at [825, 75] on button "button" at bounding box center [822, 68] width 13 height 13
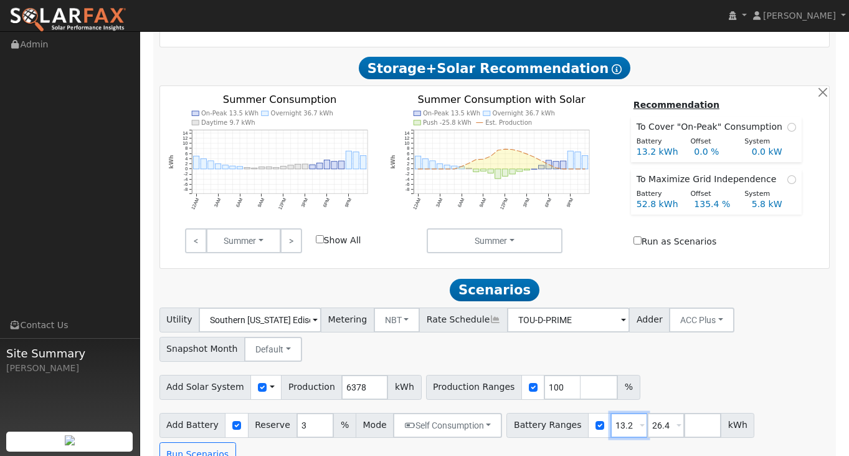
click at [618, 433] on input "13.2" at bounding box center [629, 425] width 37 height 25
click at [619, 433] on input "13.2" at bounding box center [629, 425] width 37 height 25
type input "26.4"
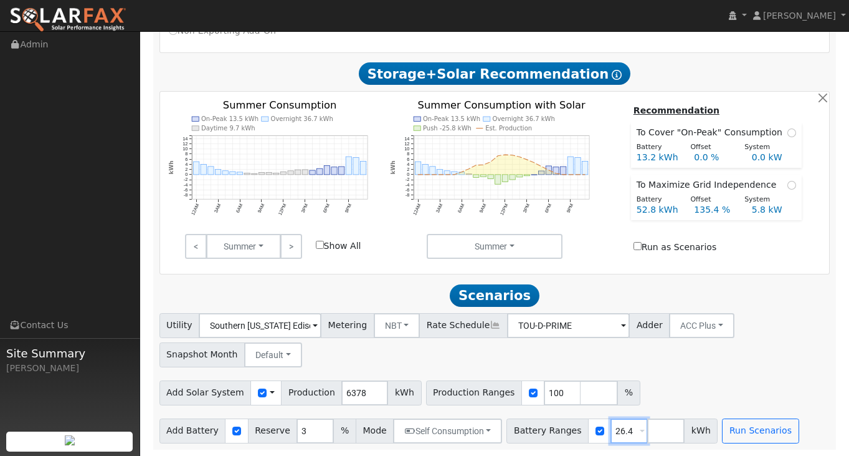
type input "26.4"
click at [720, 394] on div "Add Solar System Use CSV Data Production 6378 kWh Production Ranges 100 %" at bounding box center [495, 390] width 676 height 29
click at [583, 399] on input "number" at bounding box center [599, 392] width 37 height 25
click at [545, 396] on input "100" at bounding box center [562, 392] width 37 height 25
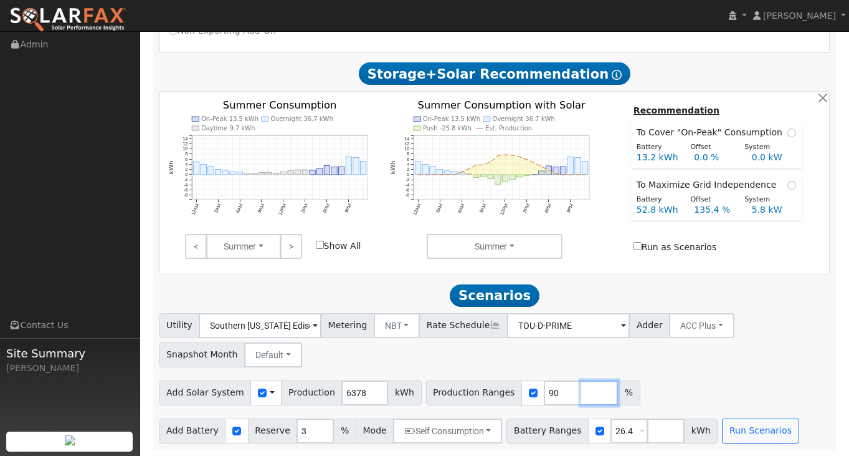
click at [581, 400] on input "number" at bounding box center [599, 392] width 37 height 25
click at [544, 389] on input "90" at bounding box center [562, 392] width 37 height 25
type input "80"
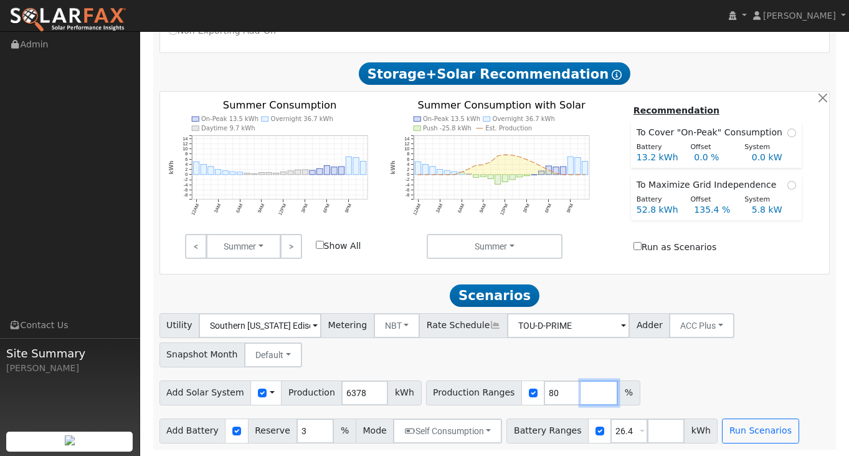
click at [581, 393] on input "number" at bounding box center [599, 392] width 37 height 25
type input "100"
click at [618, 392] on input "number" at bounding box center [636, 392] width 37 height 25
type input "118"
click at [656, 401] on input "number" at bounding box center [672, 392] width 37 height 25
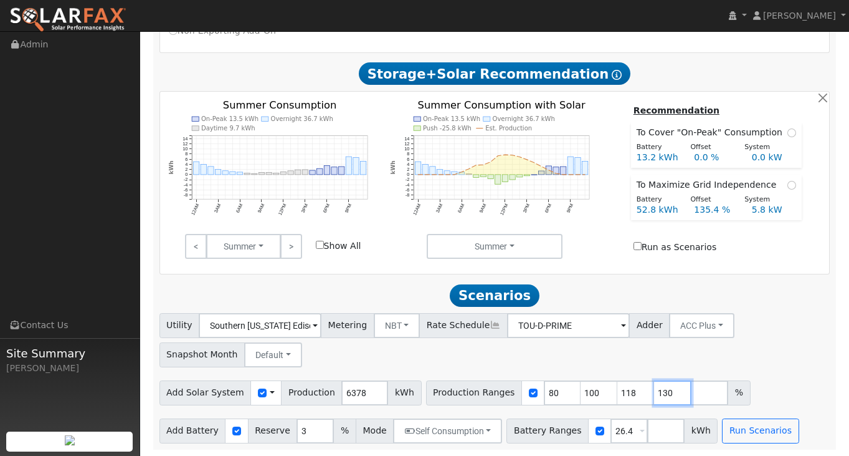
type input "130"
click at [769, 371] on div "Utility Southern [US_STATE] Edison Metering NBT NEM NBT Rate Schedule TOU-D-PRI…" at bounding box center [495, 378] width 684 height 130
click at [745, 436] on button "Run Scenarios" at bounding box center [760, 430] width 77 height 25
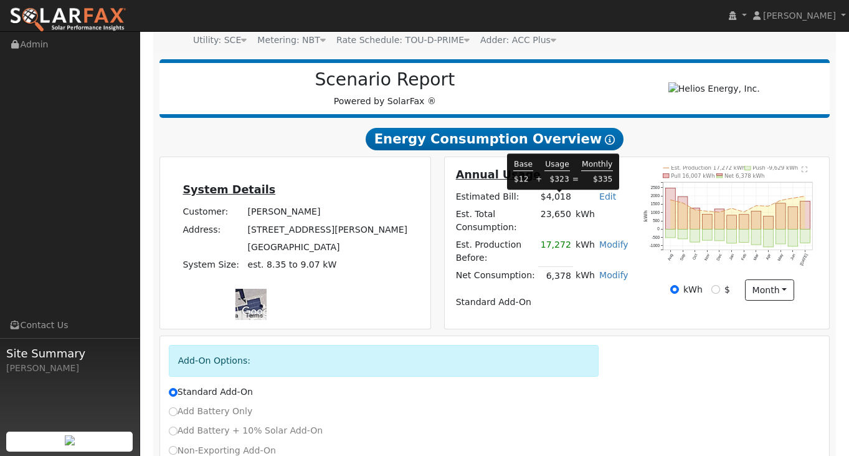
scroll to position [77, 0]
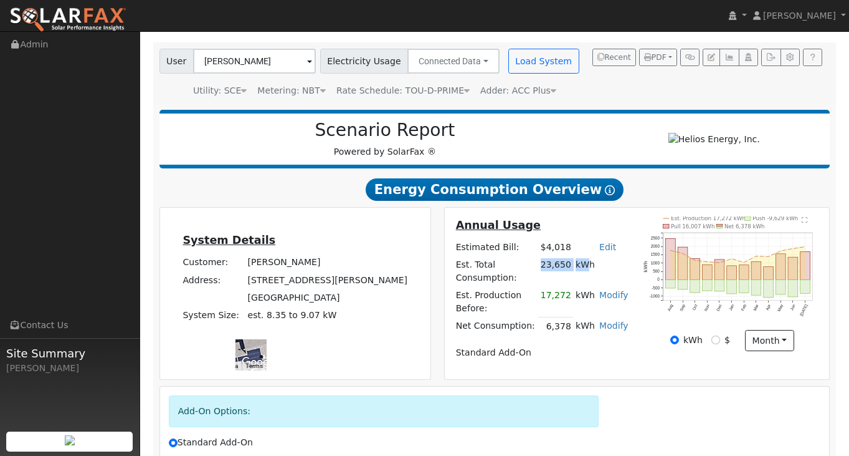
drag, startPoint x: 545, startPoint y: 270, endPoint x: 583, endPoint y: 270, distance: 38.0
click at [583, 270] on tr "Est. Total Consumption: 23,650 kWh" at bounding box center [542, 271] width 177 height 31
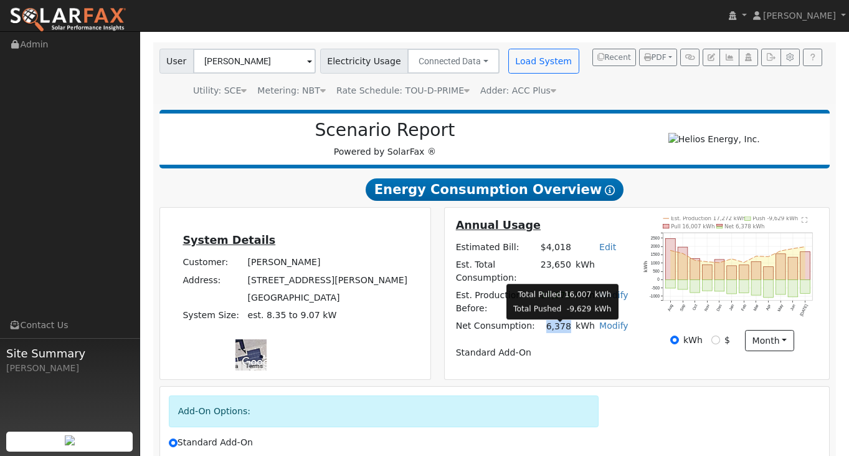
drag, startPoint x: 575, startPoint y: 333, endPoint x: 552, endPoint y: 333, distance: 22.4
click at [552, 333] on td "6,378" at bounding box center [555, 326] width 35 height 18
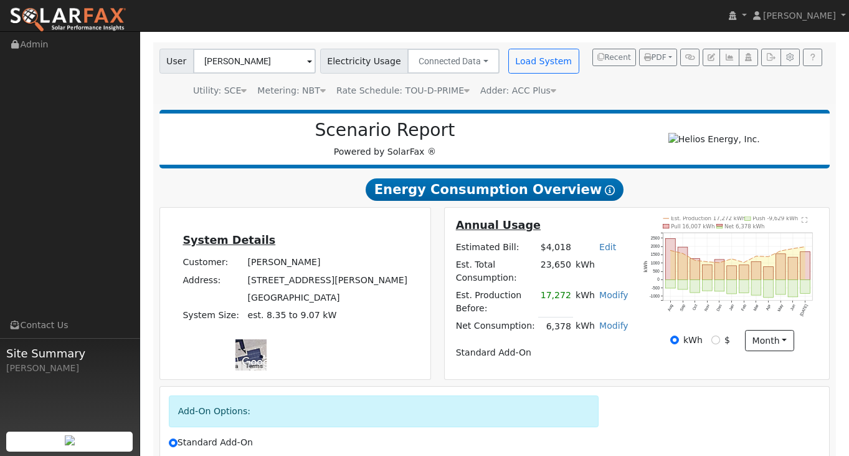
click at [555, 370] on div "Annual Usage Estimated Bill: $4,018 Edit Estimated Bill $ Annual Est. Total Con…" at bounding box center [542, 293] width 190 height 154
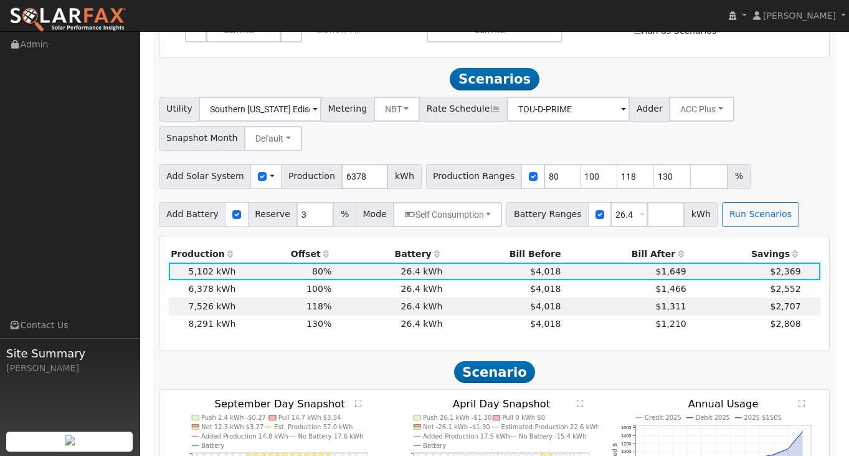
scroll to position [764, 0]
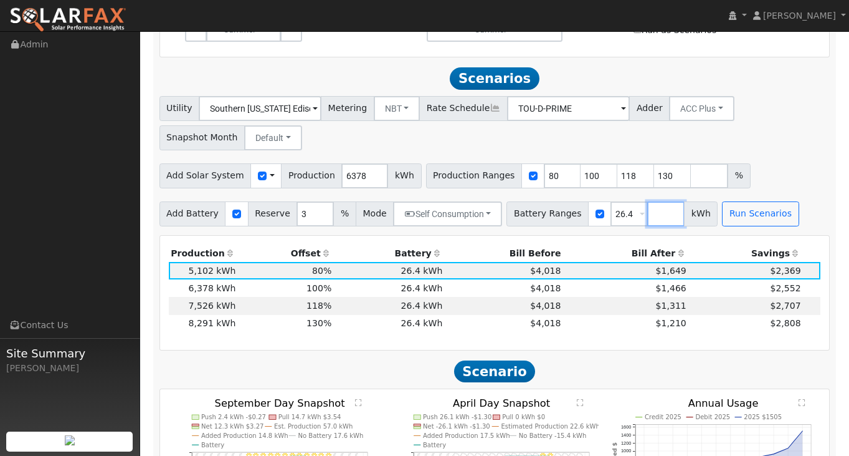
click at [648, 224] on input "number" at bounding box center [666, 213] width 37 height 25
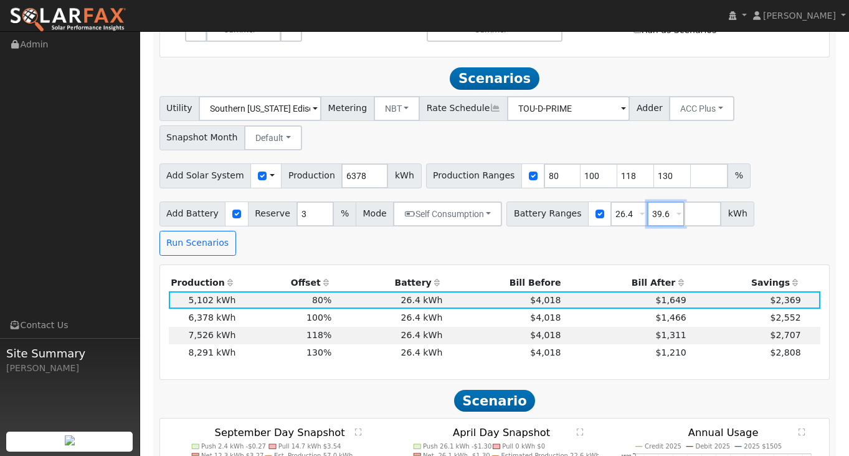
type input "39.6"
click at [547, 183] on input "80" at bounding box center [562, 175] width 37 height 25
type input "100"
type input "118"
type input "130"
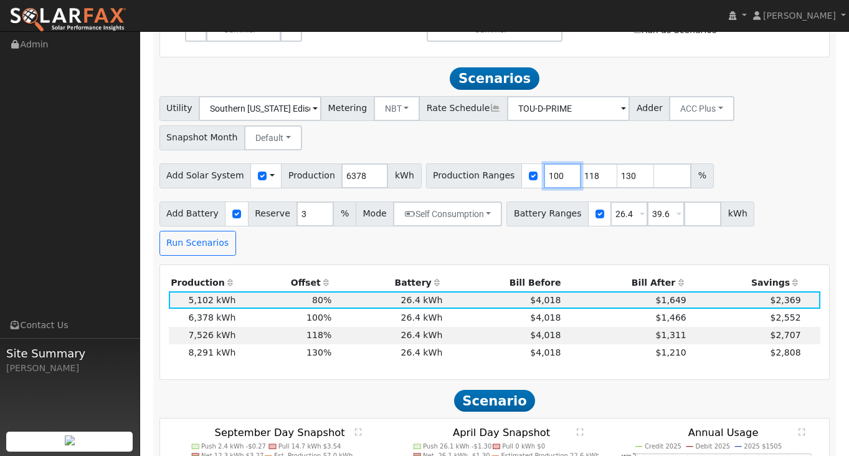
type input "100"
click at [763, 175] on div "Add Solar System Use CSV Data Production 6378 kWh Production Ranges 100 118 130…" at bounding box center [495, 173] width 676 height 29
click at [236, 231] on button "Run Scenarios" at bounding box center [198, 243] width 77 height 25
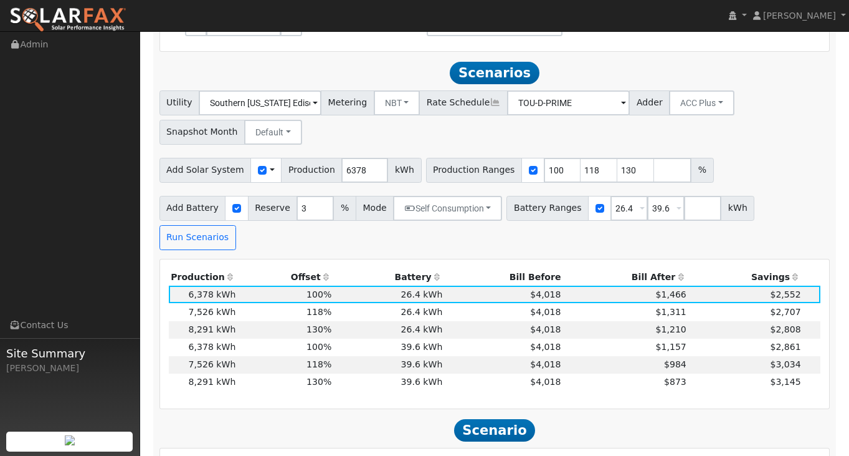
scroll to position [770, 0]
click at [689, 220] on input "number" at bounding box center [702, 207] width 37 height 25
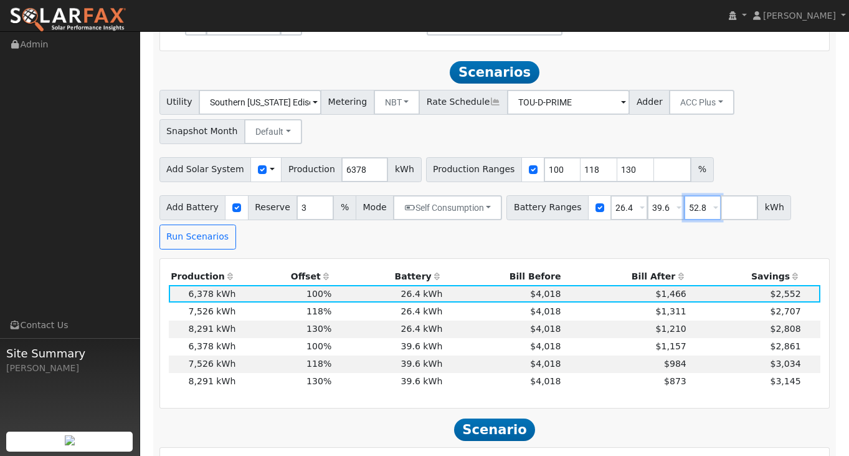
type input "52.8"
click at [754, 242] on div "Add Battery Reserve 3 % Mode Self Consumption Self Consumption Peak Savings ACC…" at bounding box center [495, 220] width 676 height 59
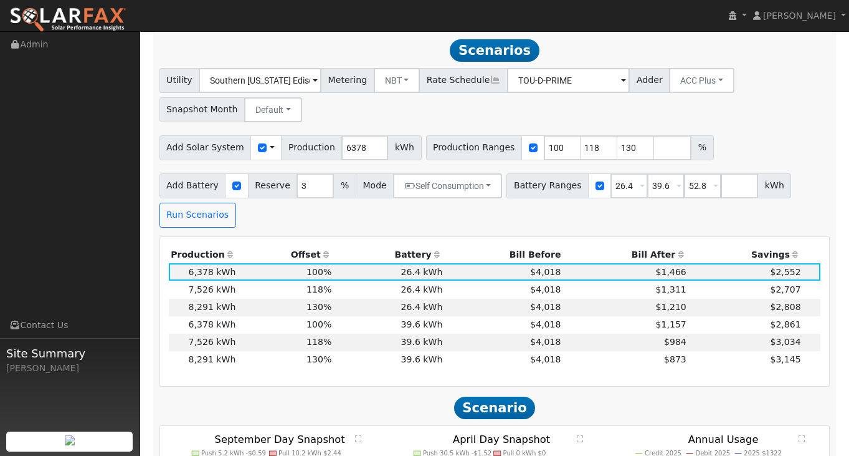
scroll to position [849, 0]
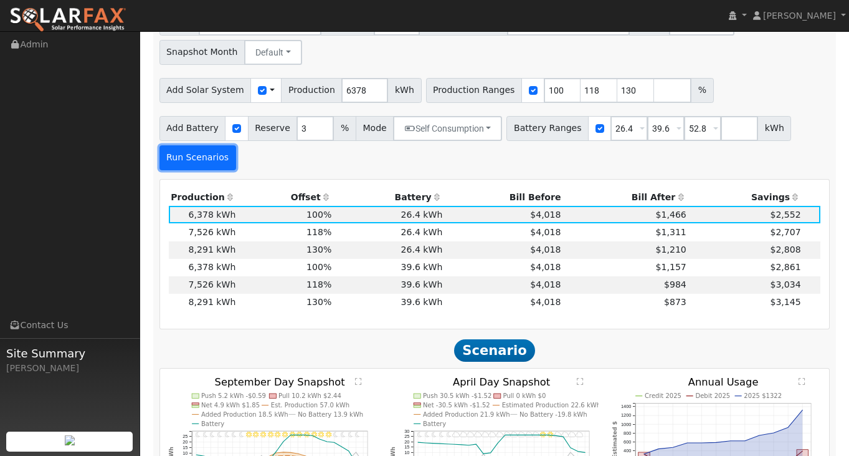
click at [181, 162] on button "Run Scenarios" at bounding box center [198, 157] width 77 height 25
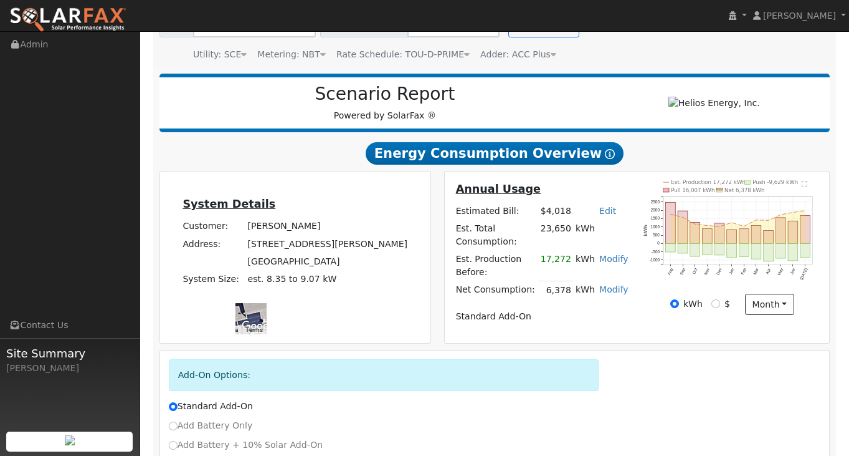
scroll to position [0, 0]
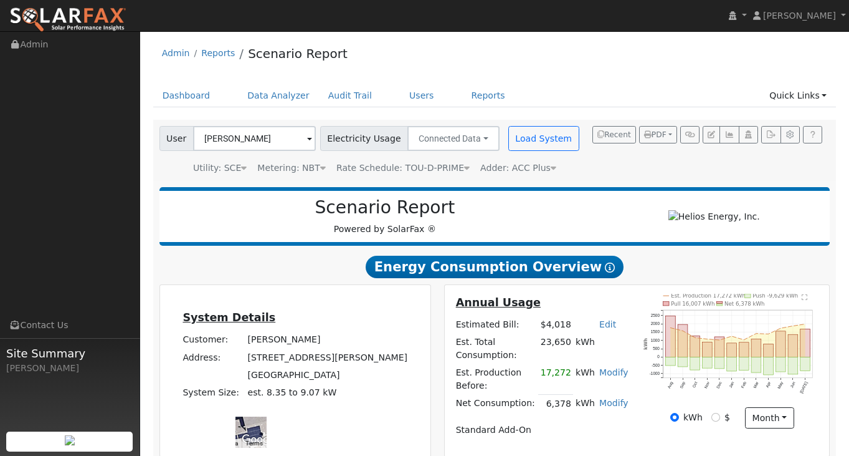
click at [321, 168] on icon at bounding box center [323, 167] width 6 height 9
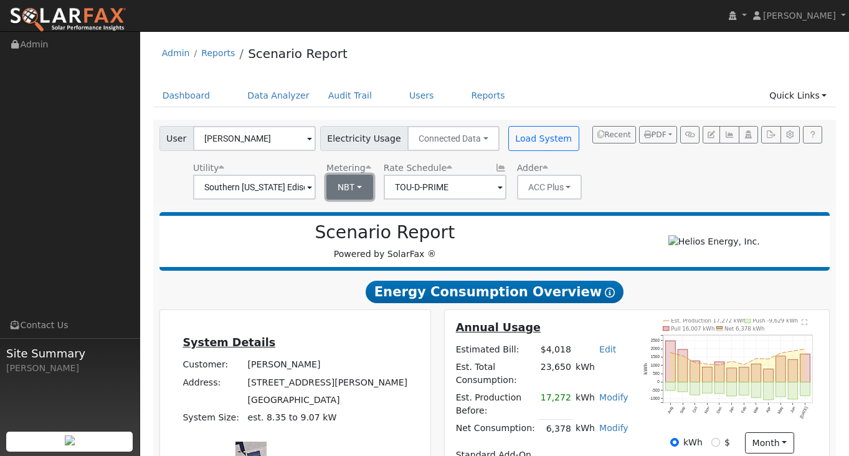
click at [355, 196] on button "NBT" at bounding box center [350, 187] width 47 height 25
click at [339, 215] on link "NEM" at bounding box center [361, 214] width 87 height 17
click at [590, 186] on div "User [PERSON_NAME] Account Default Account Default Account [STREET_ADDRESS][PER…" at bounding box center [492, 161] width 671 height 78
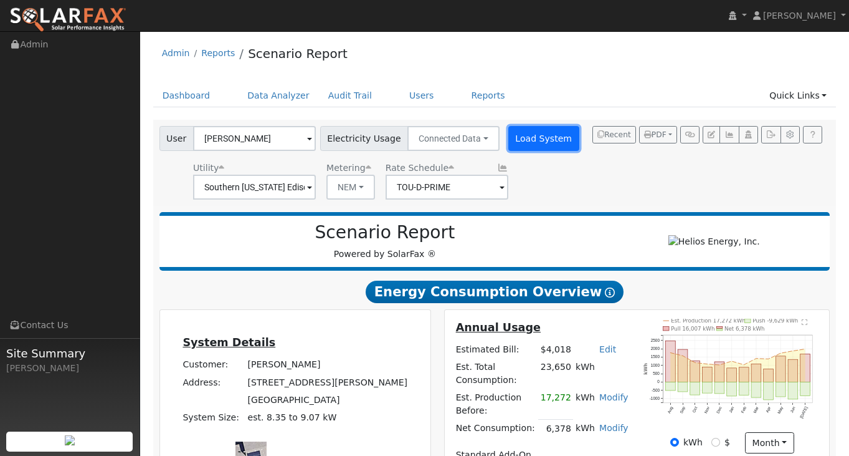
click at [530, 133] on button "Load System" at bounding box center [544, 138] width 71 height 25
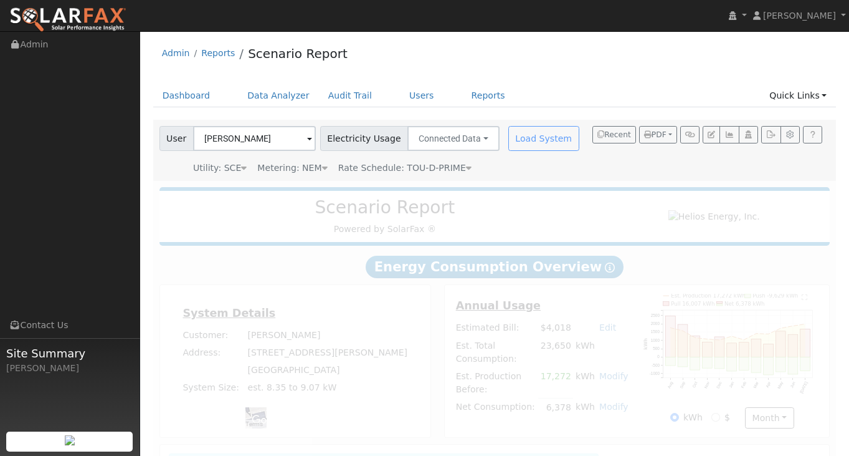
radio input "true"
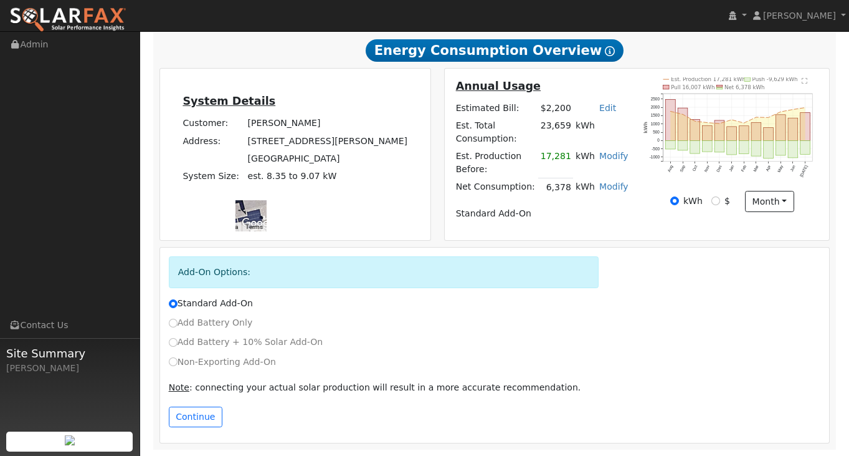
scroll to position [221, 0]
click at [194, 425] on button "Continue" at bounding box center [196, 416] width 54 height 21
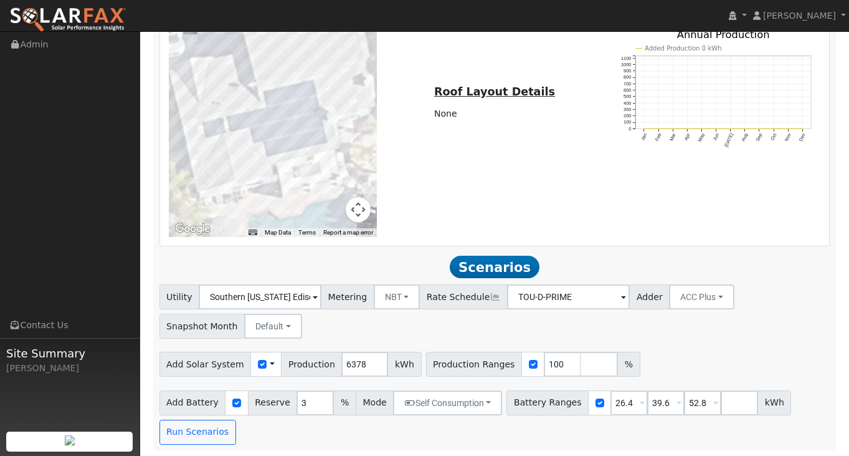
scroll to position [920, 0]
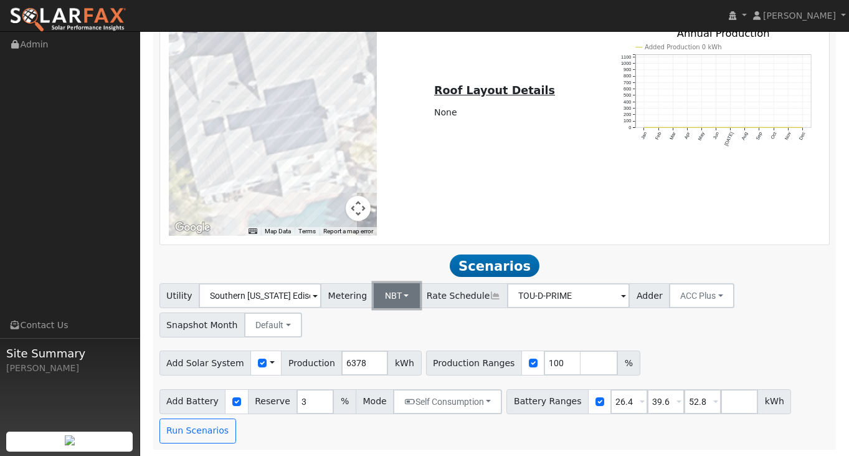
click at [389, 301] on button "NBT" at bounding box center [397, 295] width 47 height 25
click at [389, 343] on link "NBT" at bounding box center [403, 340] width 87 height 17
click at [322, 298] on input "TOU-D-PRIME" at bounding box center [260, 295] width 123 height 25
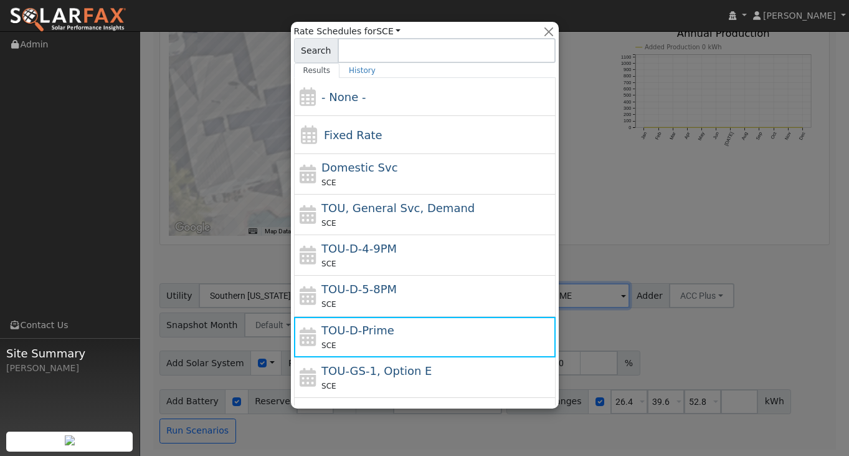
click at [649, 244] on div at bounding box center [424, 228] width 849 height 456
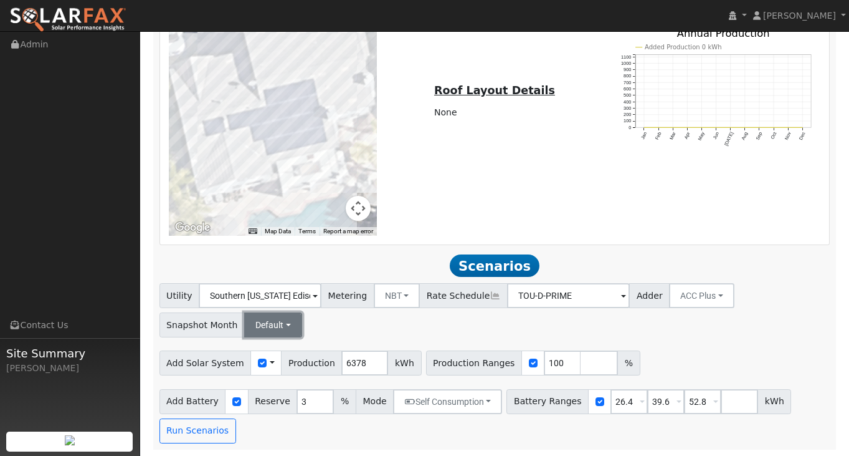
click at [268, 322] on button "Default" at bounding box center [273, 324] width 58 height 25
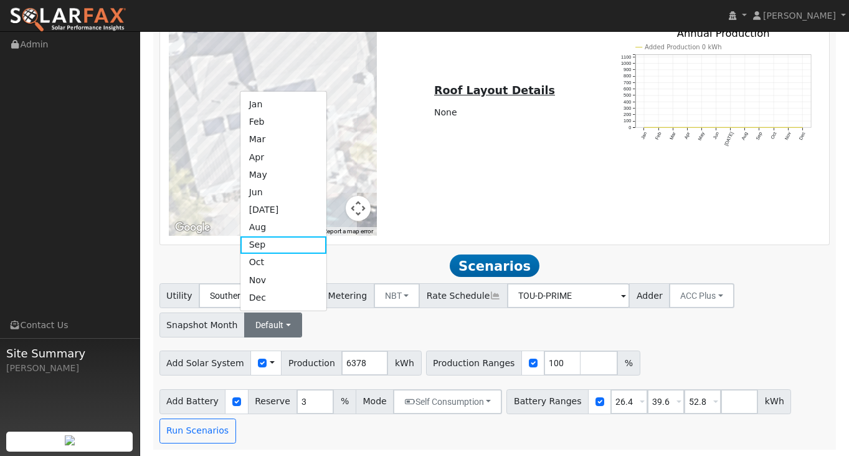
click at [355, 335] on div "Utility Southern [US_STATE] Edison Metering NBT NEM NBT Rate Schedule TOU-D-PRI…" at bounding box center [495, 308] width 676 height 59
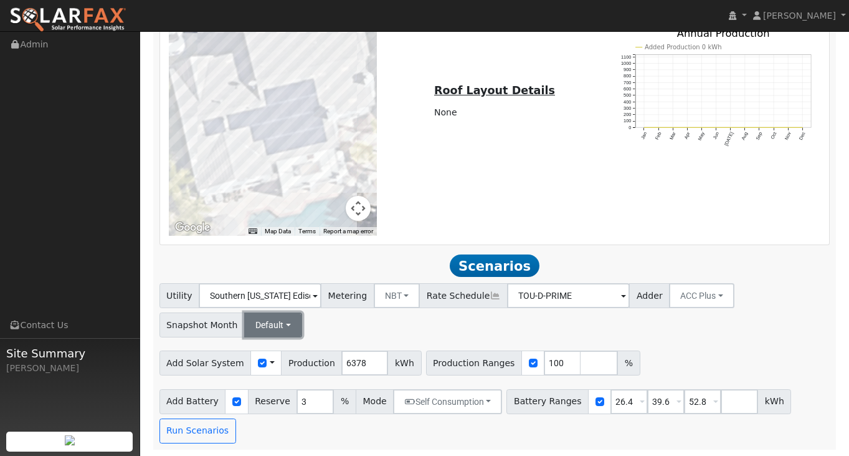
click at [285, 318] on button "Default" at bounding box center [273, 324] width 58 height 25
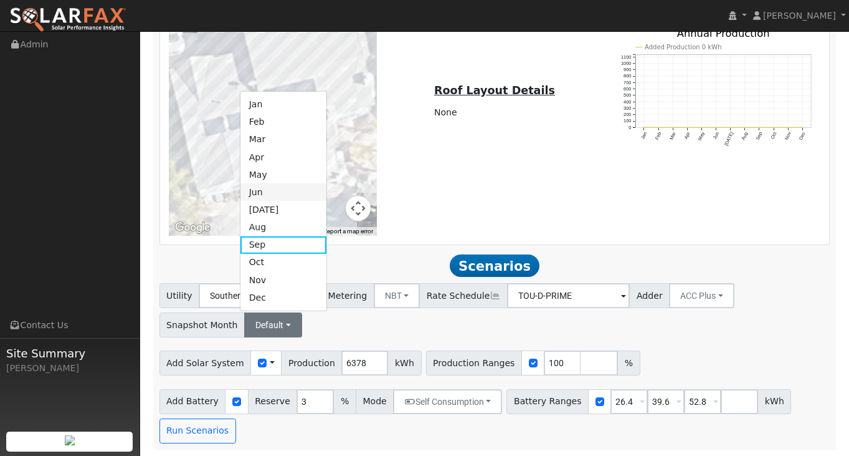
click at [275, 187] on link "Jun" at bounding box center [284, 191] width 87 height 17
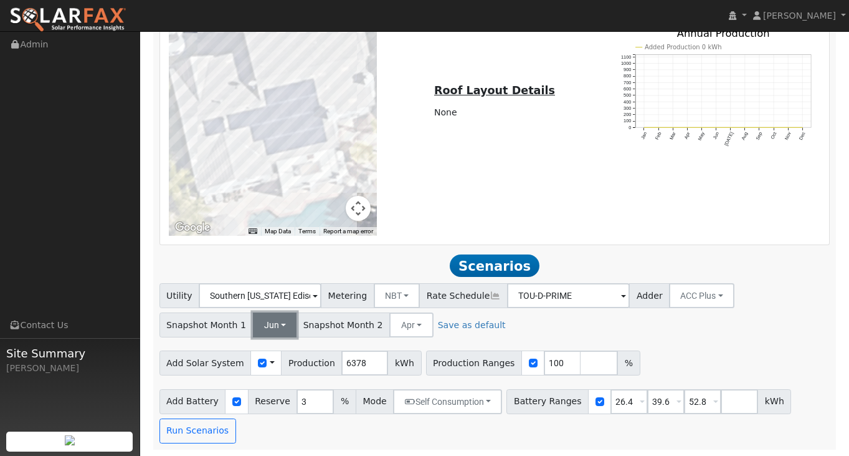
click at [273, 323] on button "Jun" at bounding box center [275, 324] width 44 height 25
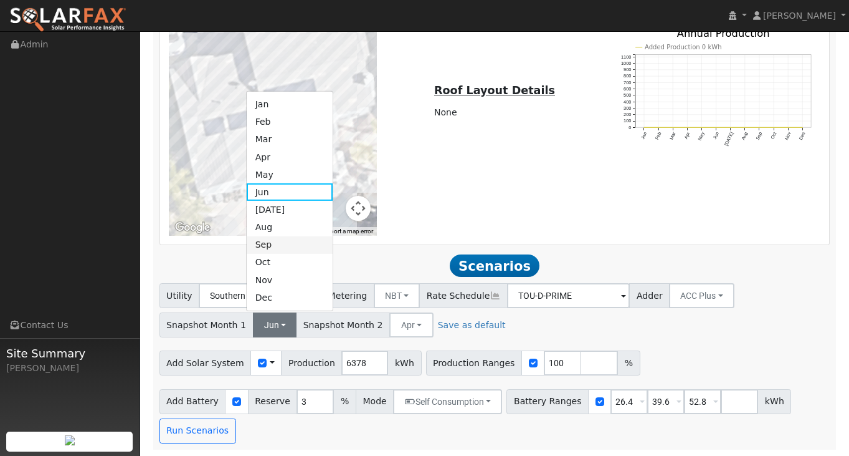
click at [277, 240] on link "Sep" at bounding box center [290, 244] width 87 height 17
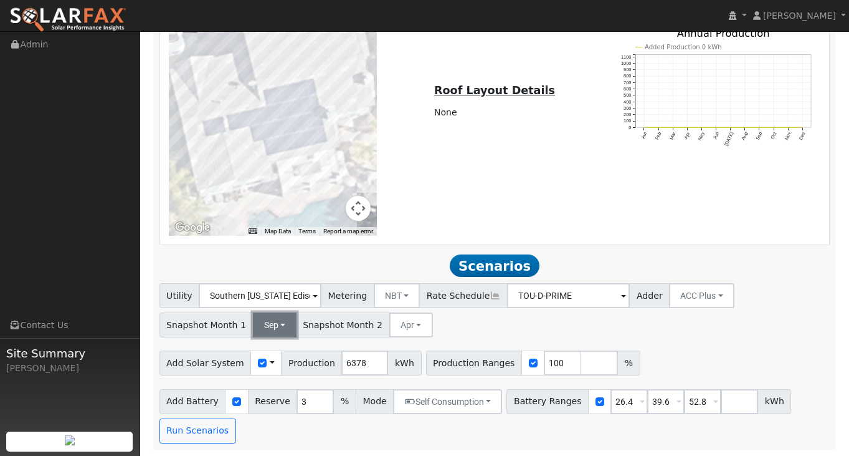
click at [277, 321] on button "Sep" at bounding box center [275, 324] width 44 height 25
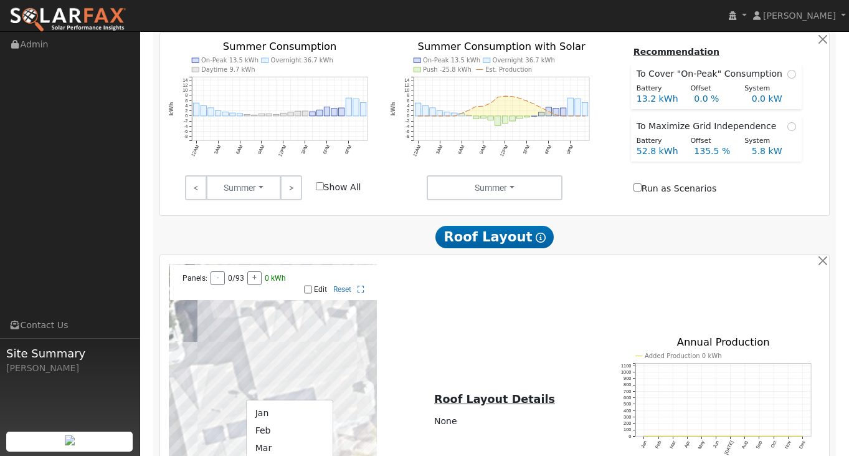
click at [520, 348] on div "← Move left → Move right ↑ Move up ↓ Move down + Zoom in - Zoom out Home Jump l…" at bounding box center [495, 404] width 666 height 280
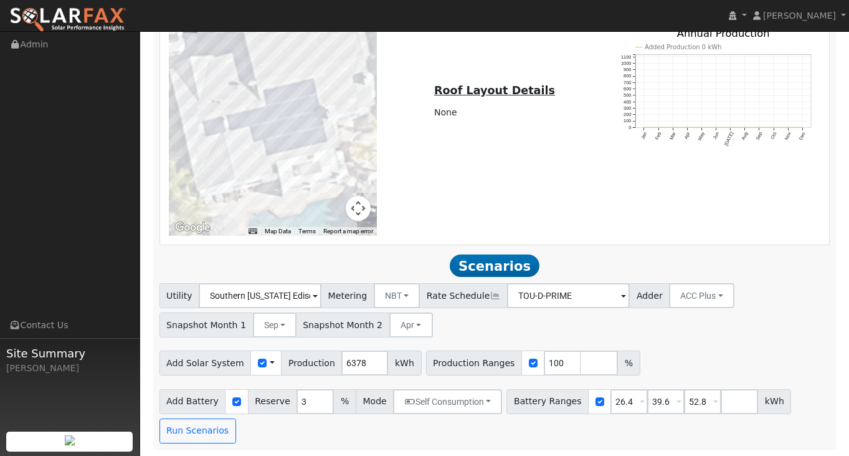
click at [435, 323] on div at bounding box center [437, 324] width 4 height 25
click at [355, 320] on span "Snapshot Month 2" at bounding box center [343, 324] width 94 height 25
click at [390, 325] on button "Apr" at bounding box center [412, 324] width 44 height 25
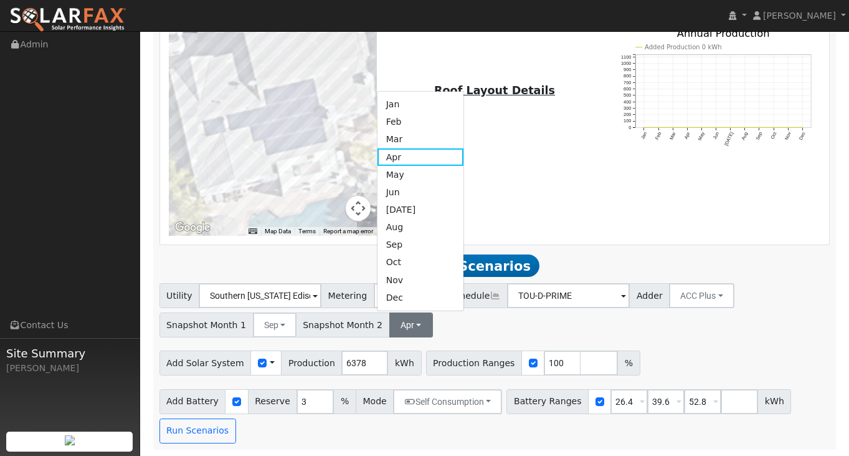
click at [483, 336] on div "Utility Southern [US_STATE] Edison Metering NBT NEM NBT Rate Schedule TOU-D-PRI…" at bounding box center [495, 308] width 676 height 59
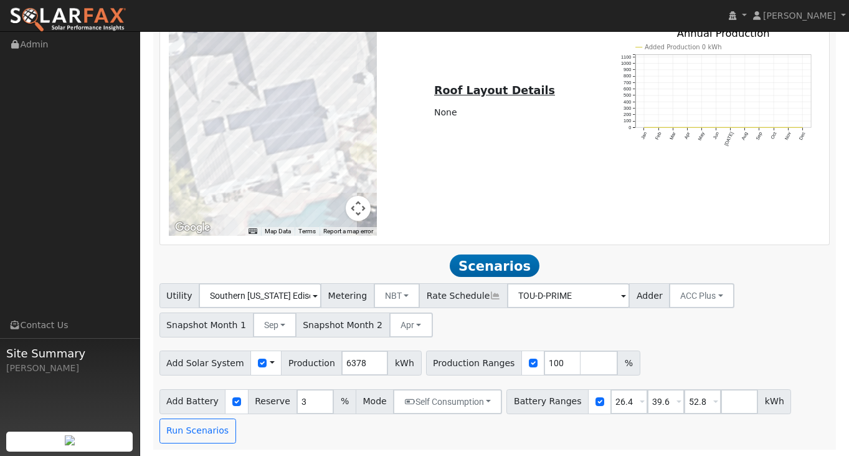
click at [231, 322] on span "Snapshot Month 1" at bounding box center [207, 324] width 94 height 25
click at [581, 365] on input "number" at bounding box center [599, 362] width 37 height 25
type input "118"
click at [621, 367] on input "number" at bounding box center [636, 362] width 37 height 25
click at [206, 436] on button "Run Scenarios" at bounding box center [198, 430] width 77 height 25
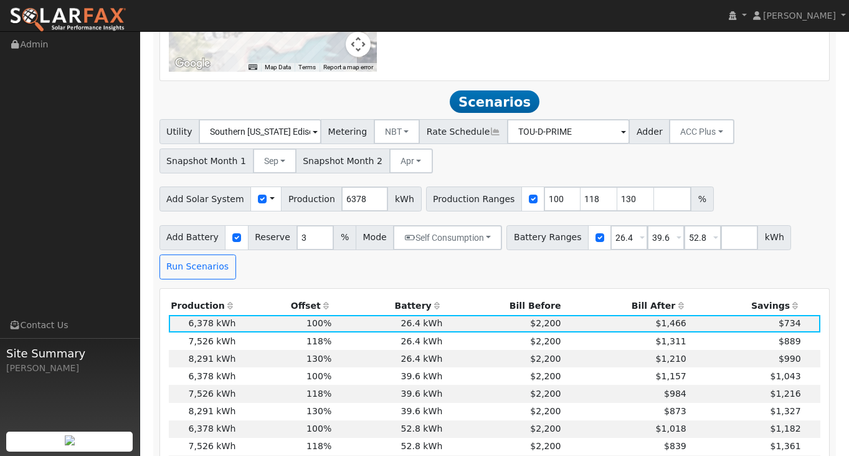
scroll to position [1074, 0]
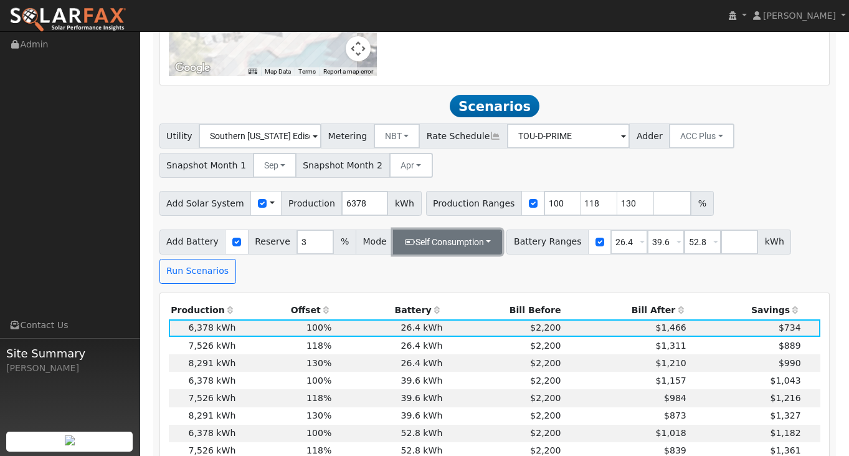
click at [464, 245] on button "Self Consumption" at bounding box center [447, 241] width 109 height 25
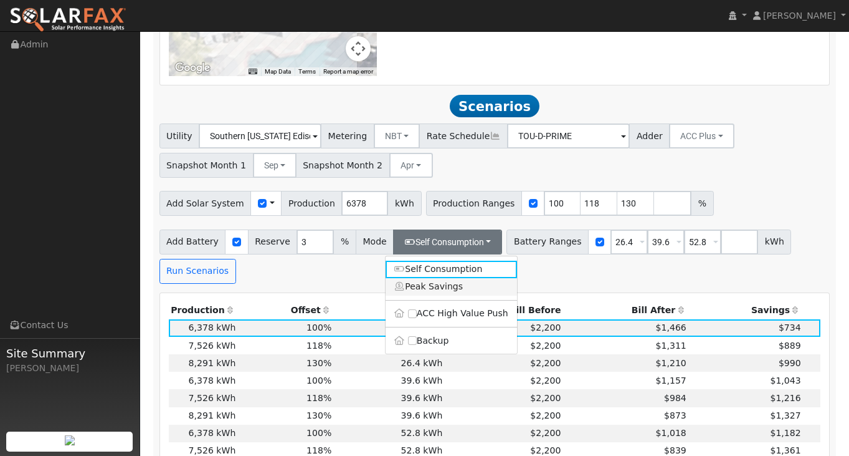
click at [452, 292] on link "Peak Savings" at bounding box center [452, 286] width 132 height 17
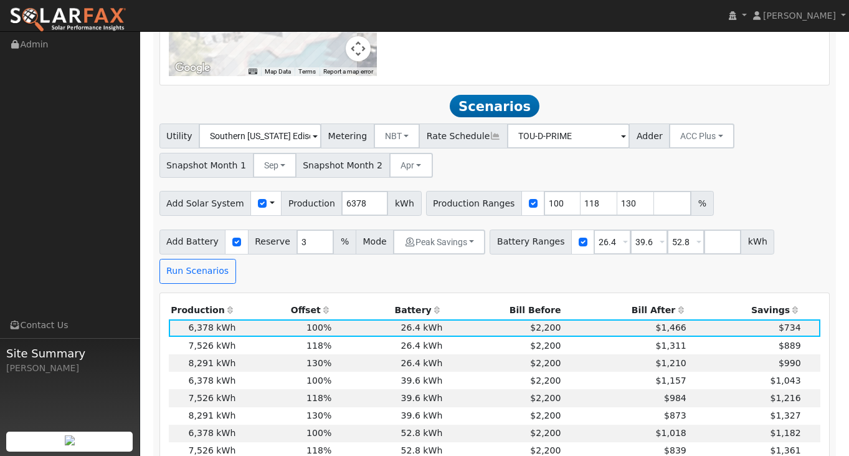
click at [696, 284] on div "Add Battery Reserve 3 % Mode Peak Savings Self Consumption Peak Savings ACC Hig…" at bounding box center [495, 254] width 676 height 59
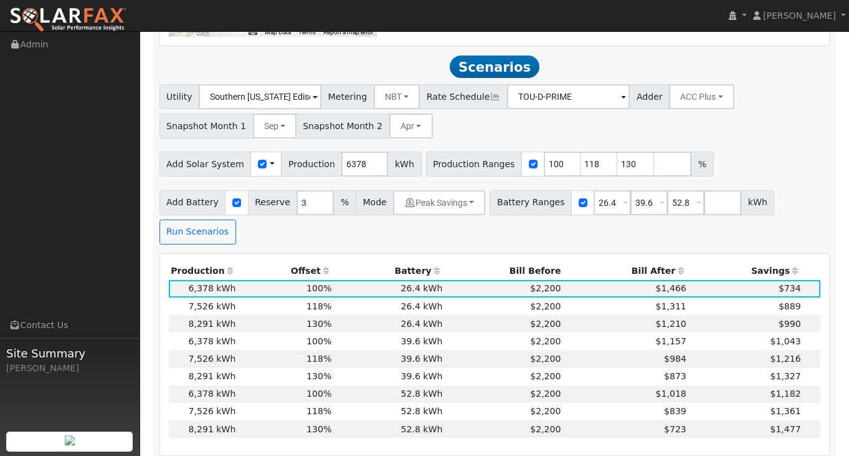
scroll to position [1114, 0]
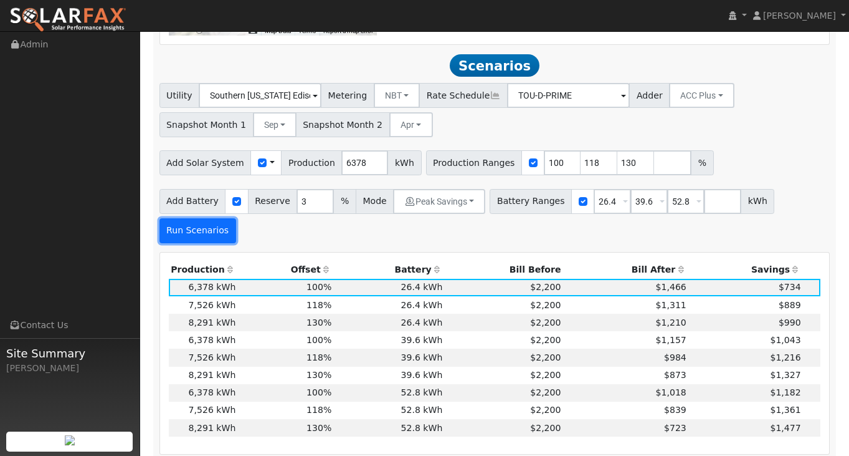
click at [193, 238] on button "Run Scenarios" at bounding box center [198, 230] width 77 height 25
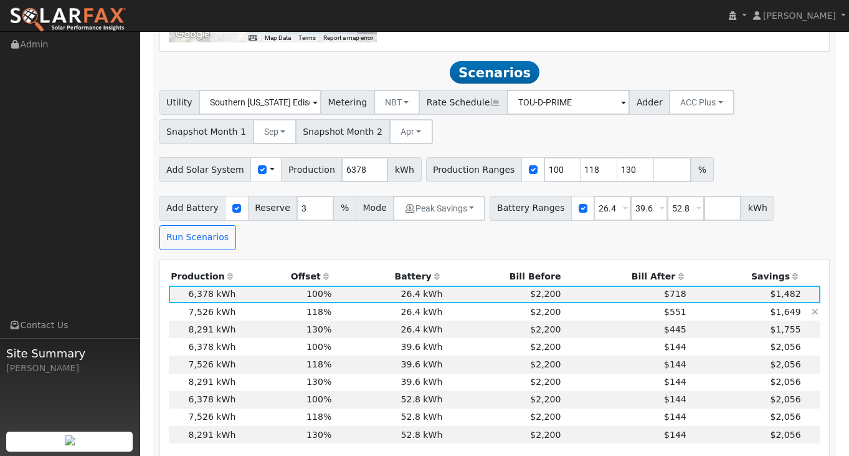
scroll to position [1107, 0]
click at [619, 174] on input "130" at bounding box center [636, 170] width 37 height 25
type input "1"
click at [725, 179] on div "Add Solar System Use CSV Data Production 6378 kWh Production Ranges 100 118 %" at bounding box center [495, 167] width 676 height 29
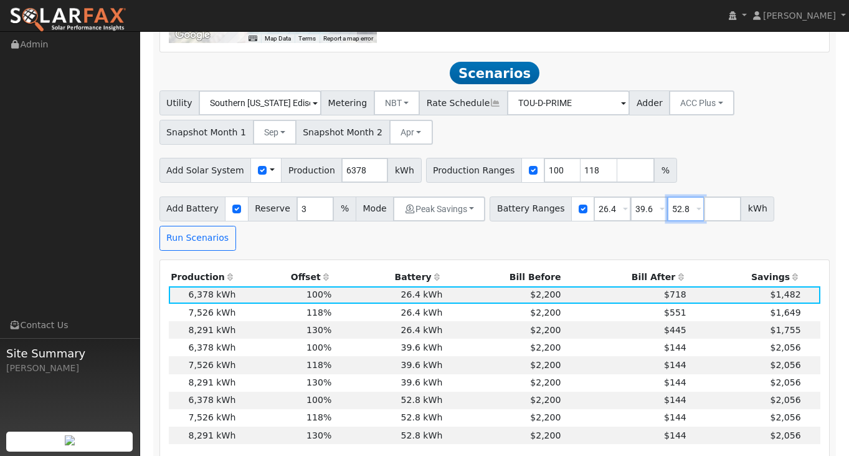
click at [676, 217] on input "52.8" at bounding box center [685, 208] width 37 height 25
type input "5"
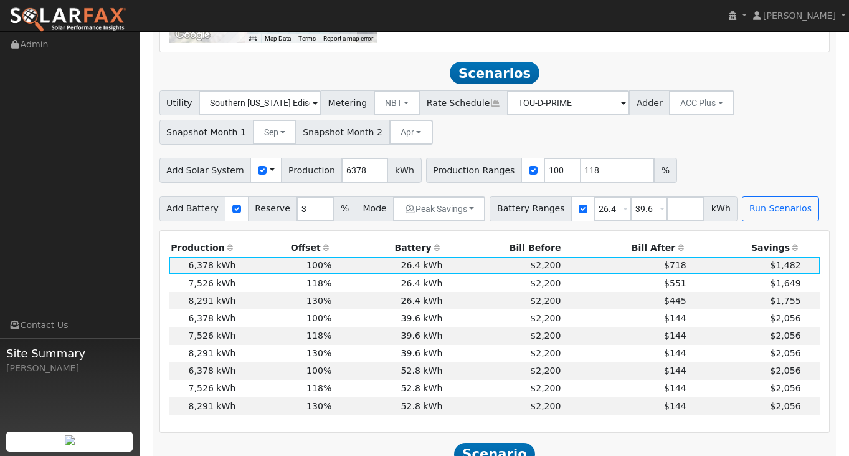
click at [741, 173] on div "Add Solar System Use CSV Data Production 6378 kWh Production Ranges 100 118 %" at bounding box center [495, 167] width 676 height 29
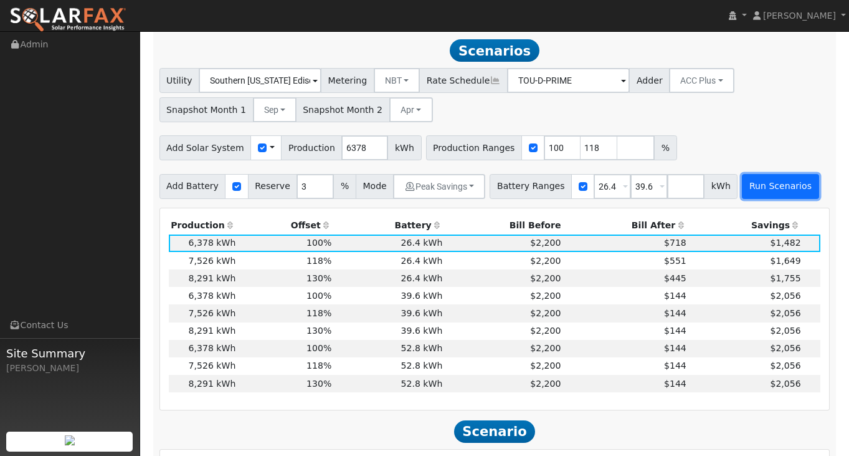
click at [763, 191] on button "Run Scenarios" at bounding box center [780, 186] width 77 height 25
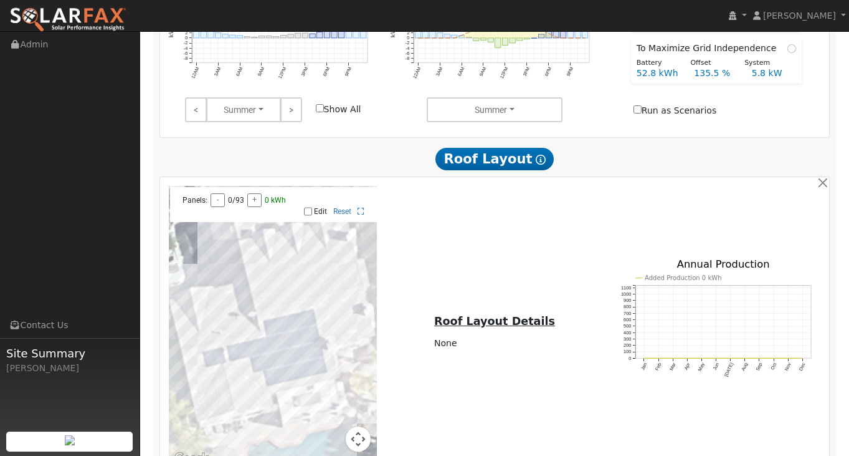
scroll to position [673, 0]
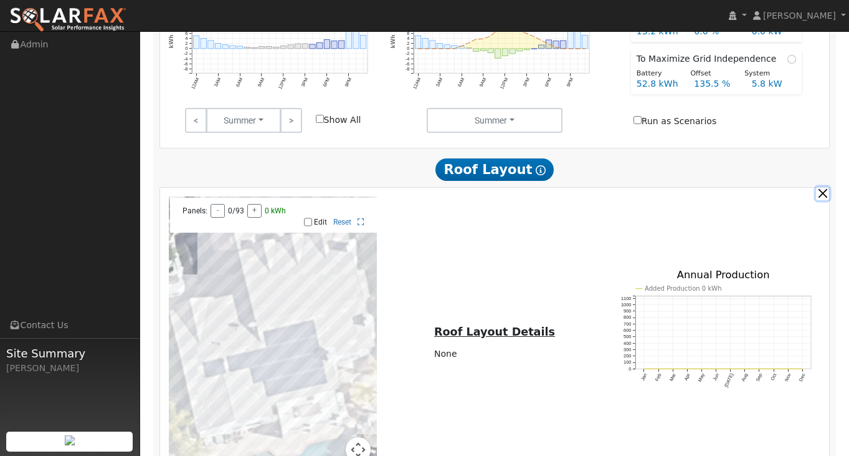
click at [825, 199] on button "button" at bounding box center [822, 193] width 13 height 13
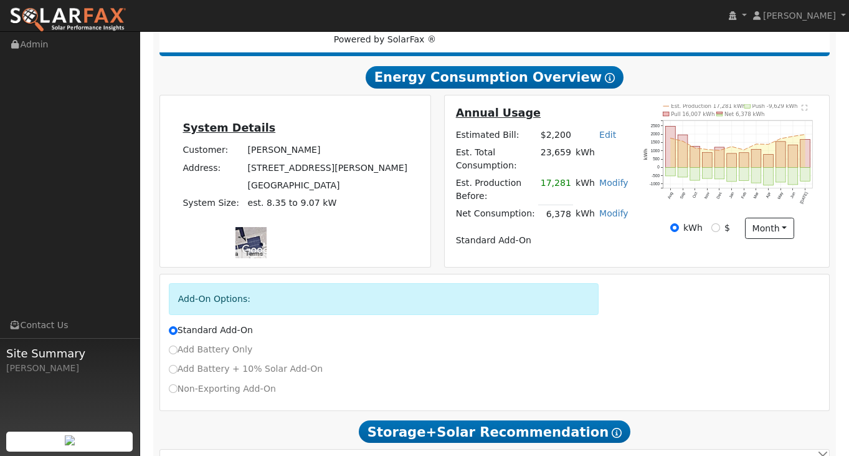
scroll to position [62, 0]
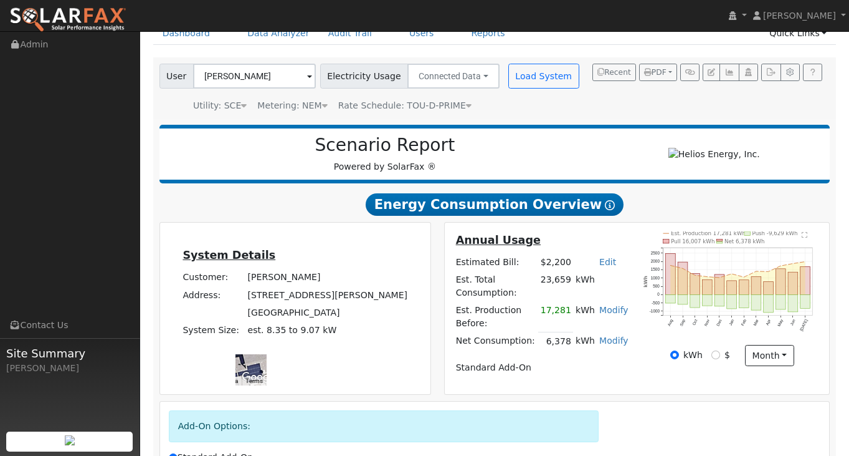
click at [806, 237] on text "" at bounding box center [806, 234] width 6 height 6
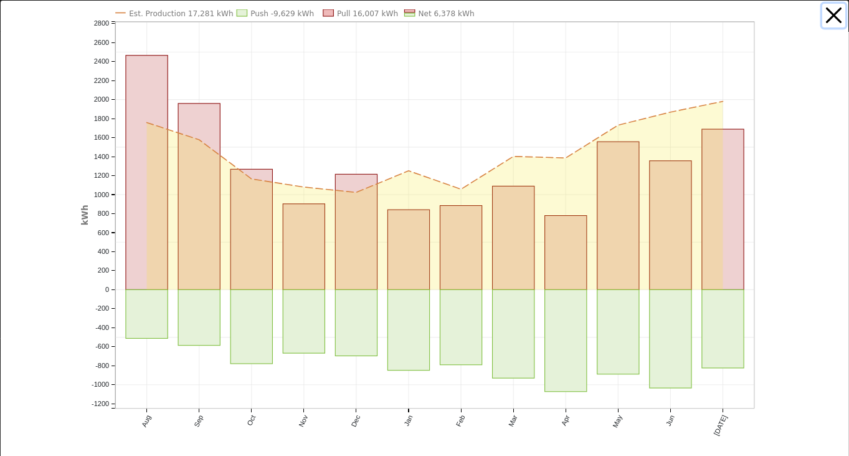
click at [845, 19] on button "button" at bounding box center [835, 16] width 24 height 24
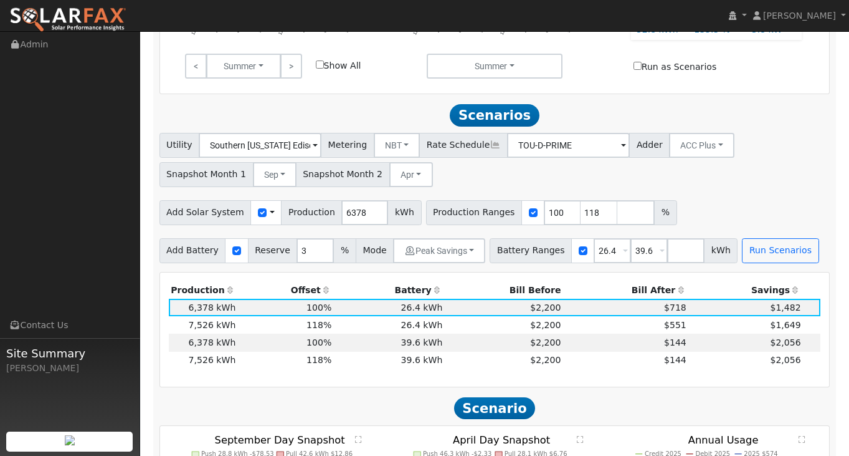
scroll to position [721, 0]
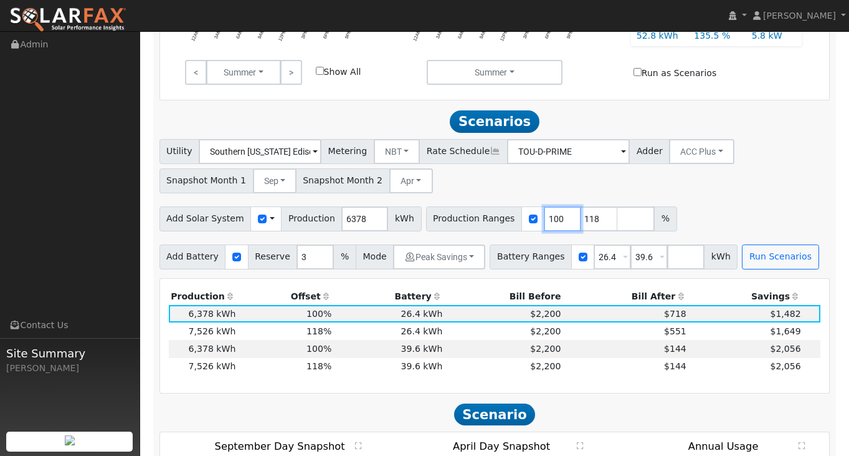
click at [544, 225] on input "100" at bounding box center [562, 218] width 37 height 25
click at [581, 224] on input "118" at bounding box center [599, 218] width 37 height 25
click at [544, 223] on input "90" at bounding box center [562, 218] width 37 height 25
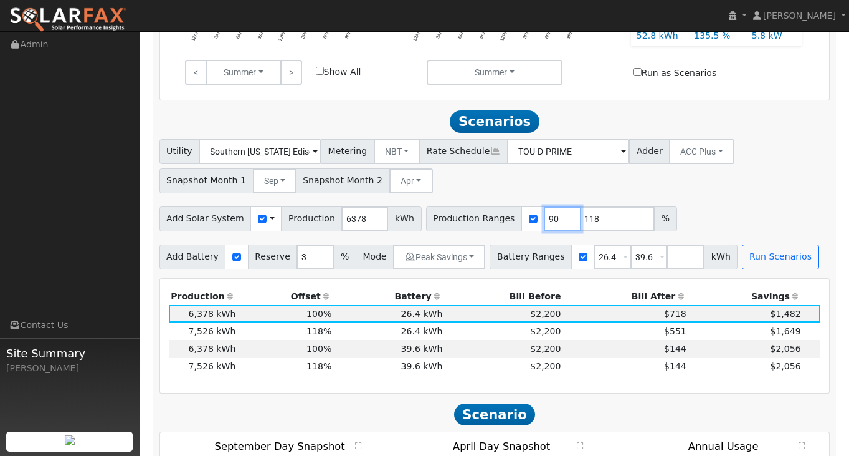
click at [544, 223] on input "90" at bounding box center [562, 218] width 37 height 25
click at [544, 228] on input "90" at bounding box center [562, 218] width 37 height 25
click at [544, 227] on input "90" at bounding box center [562, 218] width 37 height 25
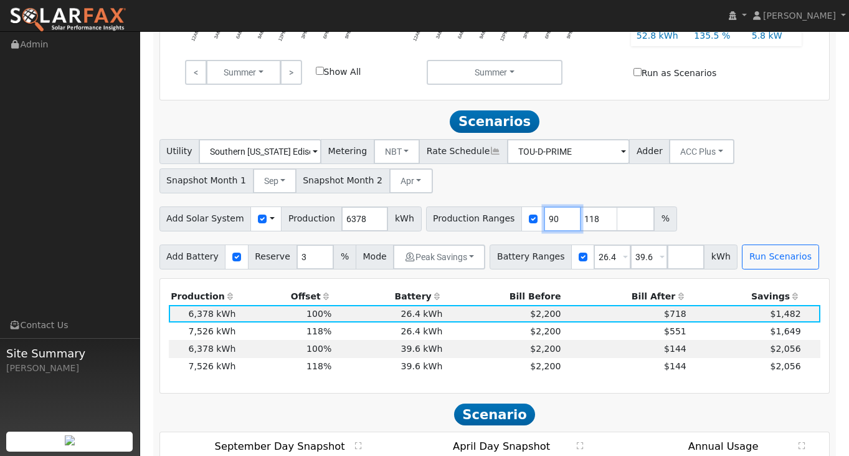
click at [544, 227] on input "90" at bounding box center [562, 218] width 37 height 25
type input "80"
click at [581, 225] on input "118" at bounding box center [599, 218] width 37 height 25
type input "100"
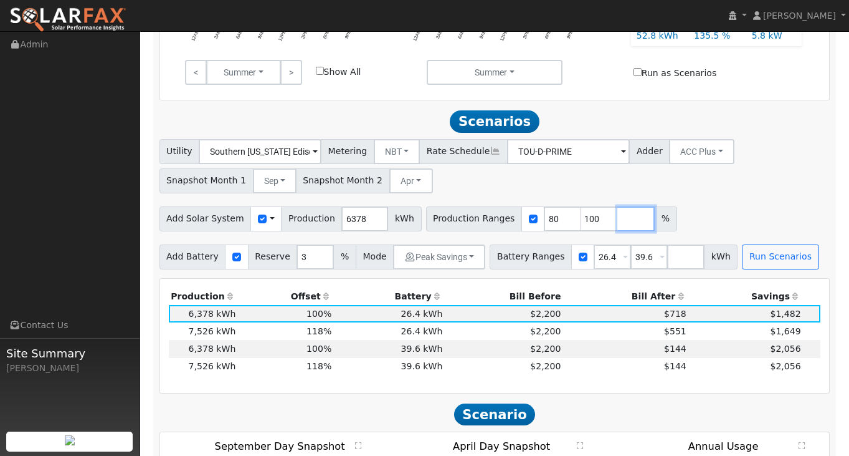
click at [618, 220] on input "number" at bounding box center [636, 218] width 37 height 25
type input "118"
click at [747, 221] on div "Add Solar System Use CSV Data Production 6378 kWh Production Ranges 80 100 118 %" at bounding box center [495, 216] width 676 height 29
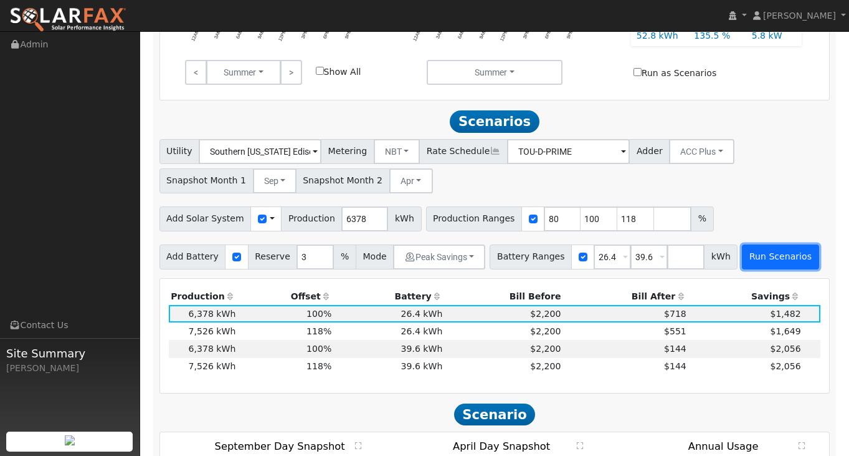
click at [760, 261] on button "Run Scenarios" at bounding box center [780, 256] width 77 height 25
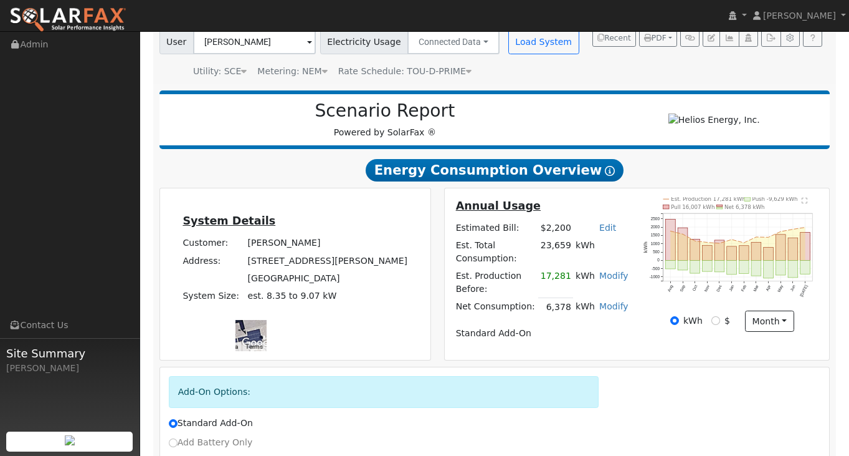
scroll to position [0, 0]
